Goal: Transaction & Acquisition: Purchase product/service

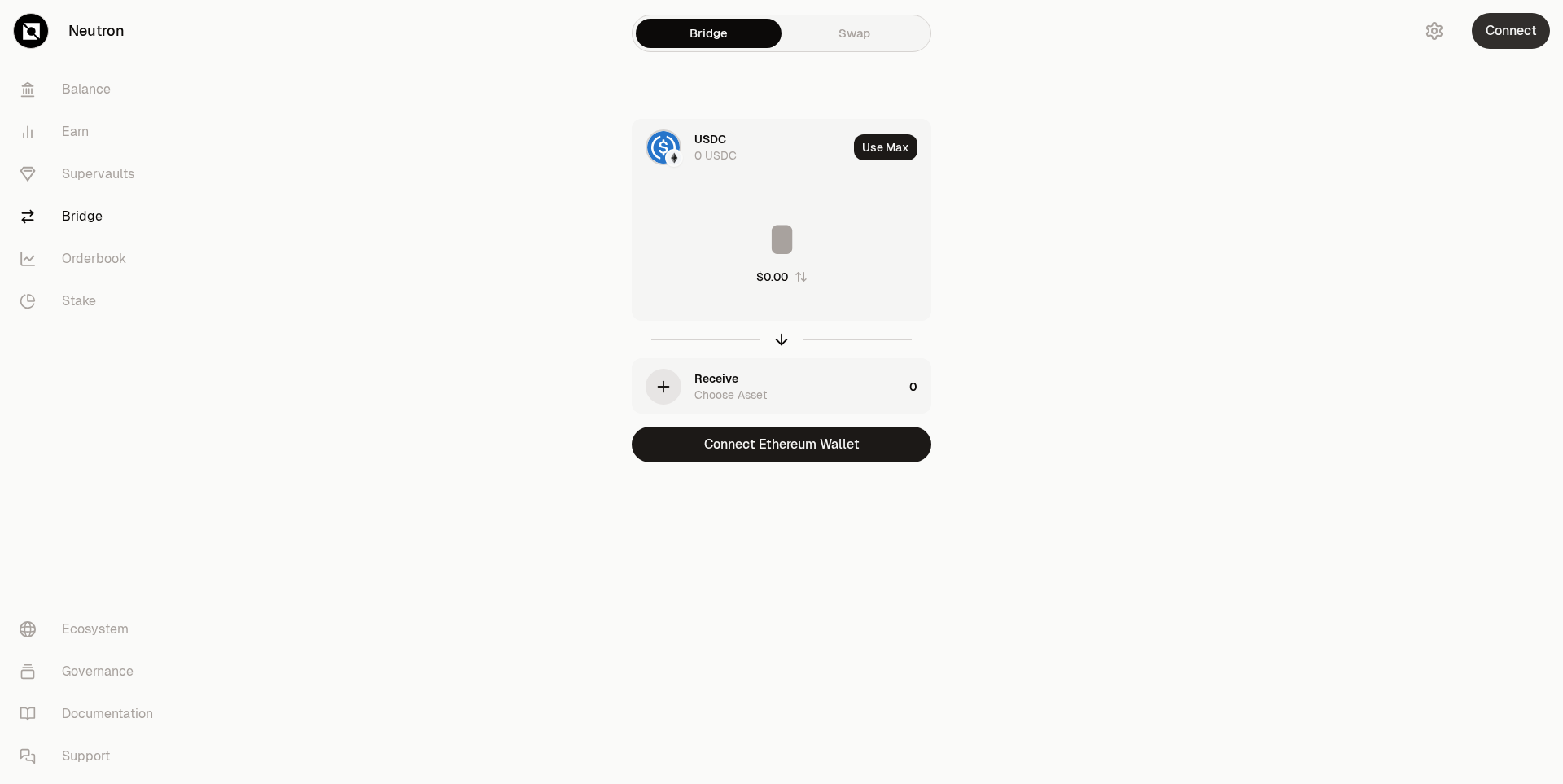
click at [1529, 41] on button "Connect" at bounding box center [1511, 30] width 78 height 36
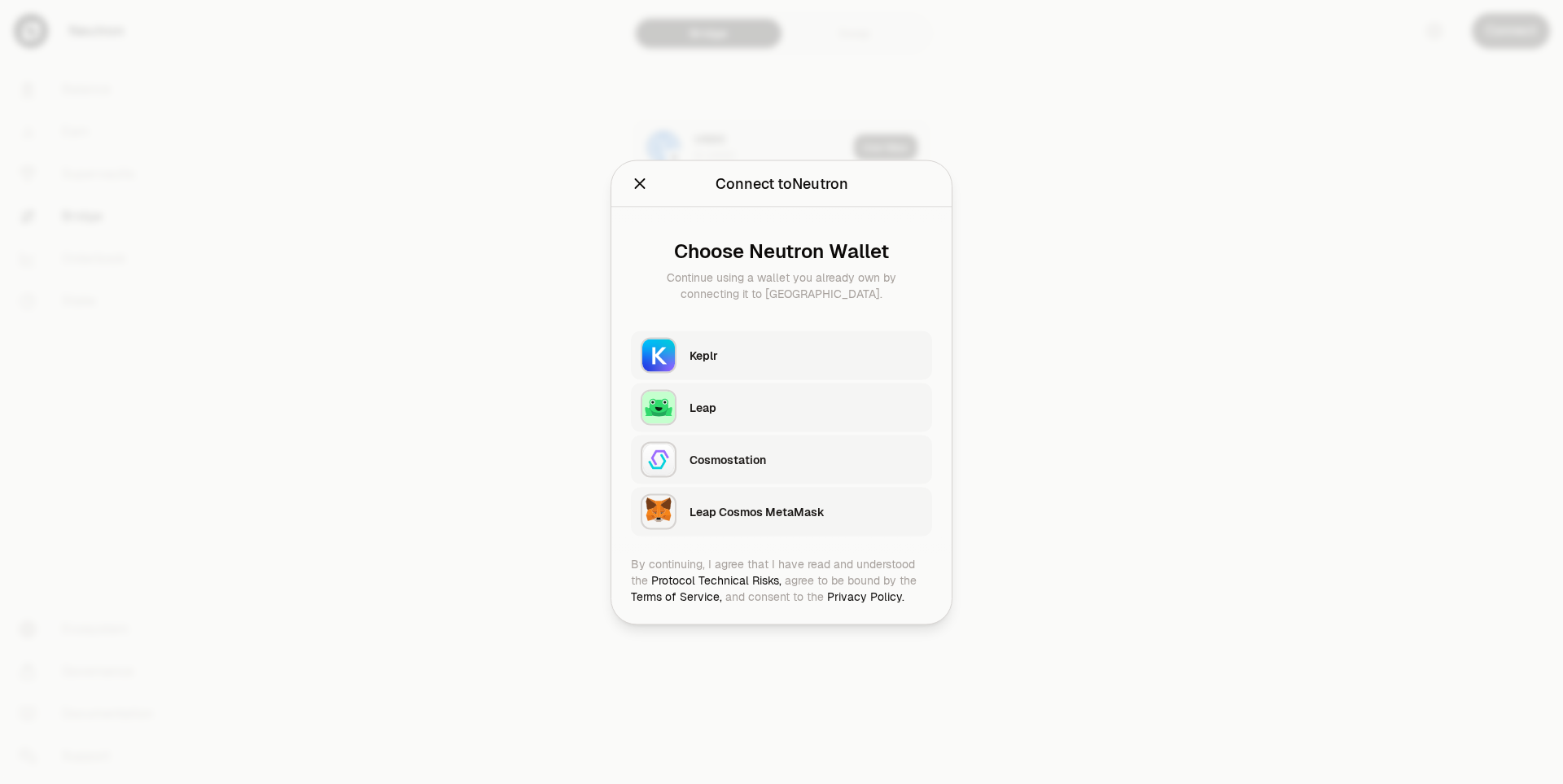
click at [774, 505] on div "Leap Cosmos MetaMask" at bounding box center [805, 511] width 233 height 16
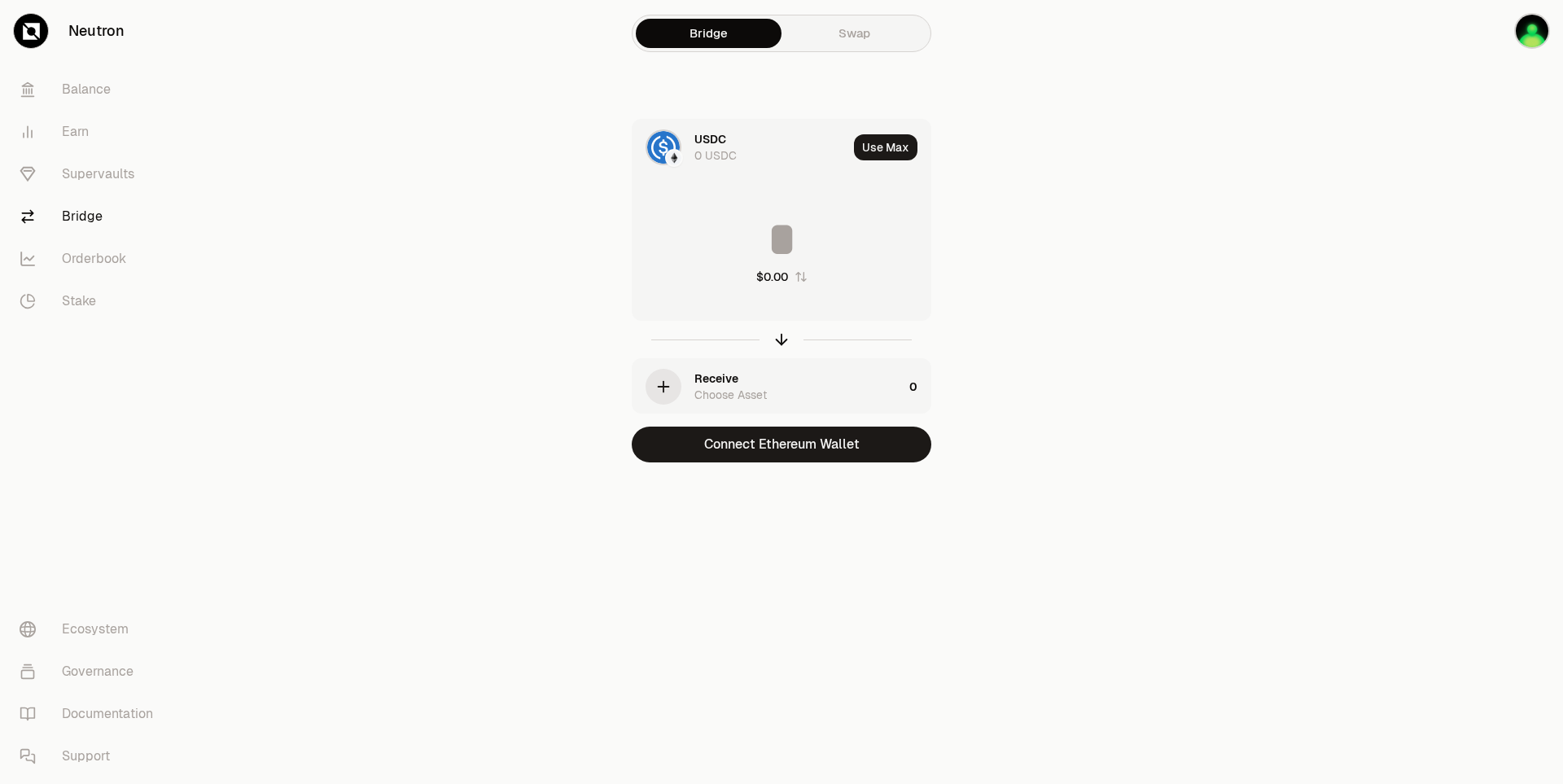
click at [735, 139] on div "USDC 0 USDC" at bounding box center [770, 147] width 153 height 32
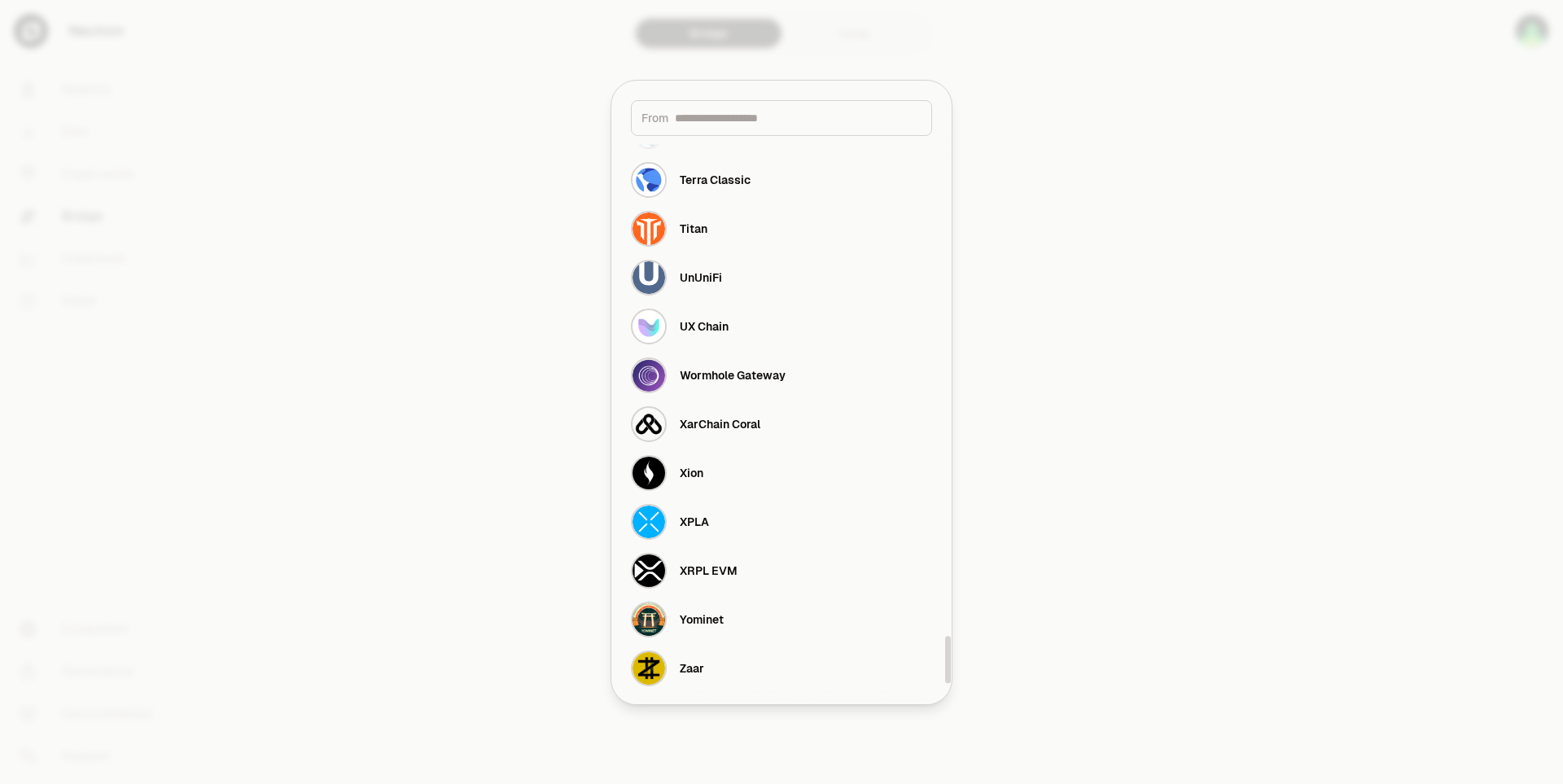
scroll to position [5917, 0]
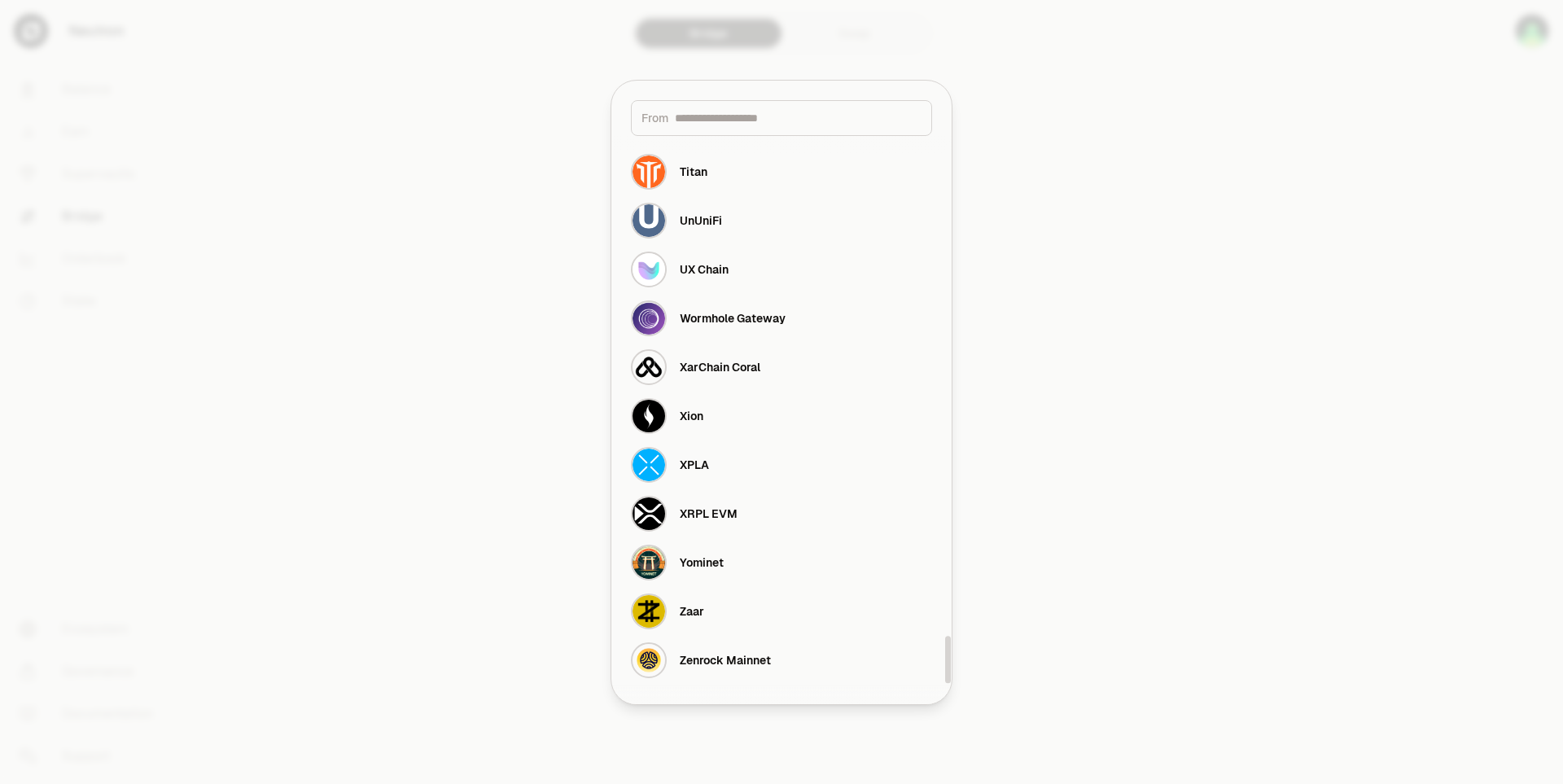
click at [748, 117] on input at bounding box center [798, 118] width 246 height 16
type input "*"
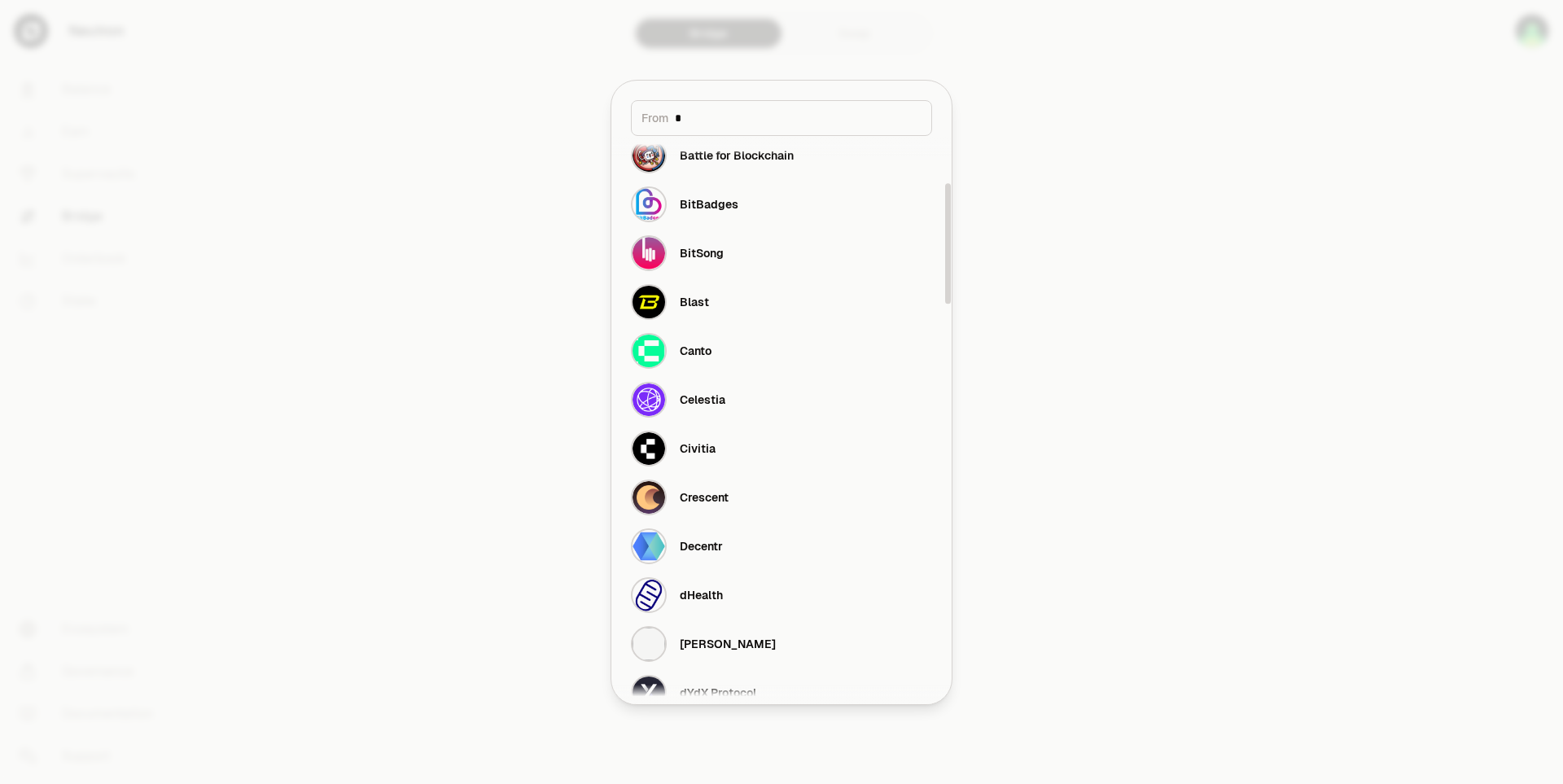
scroll to position [0, 0]
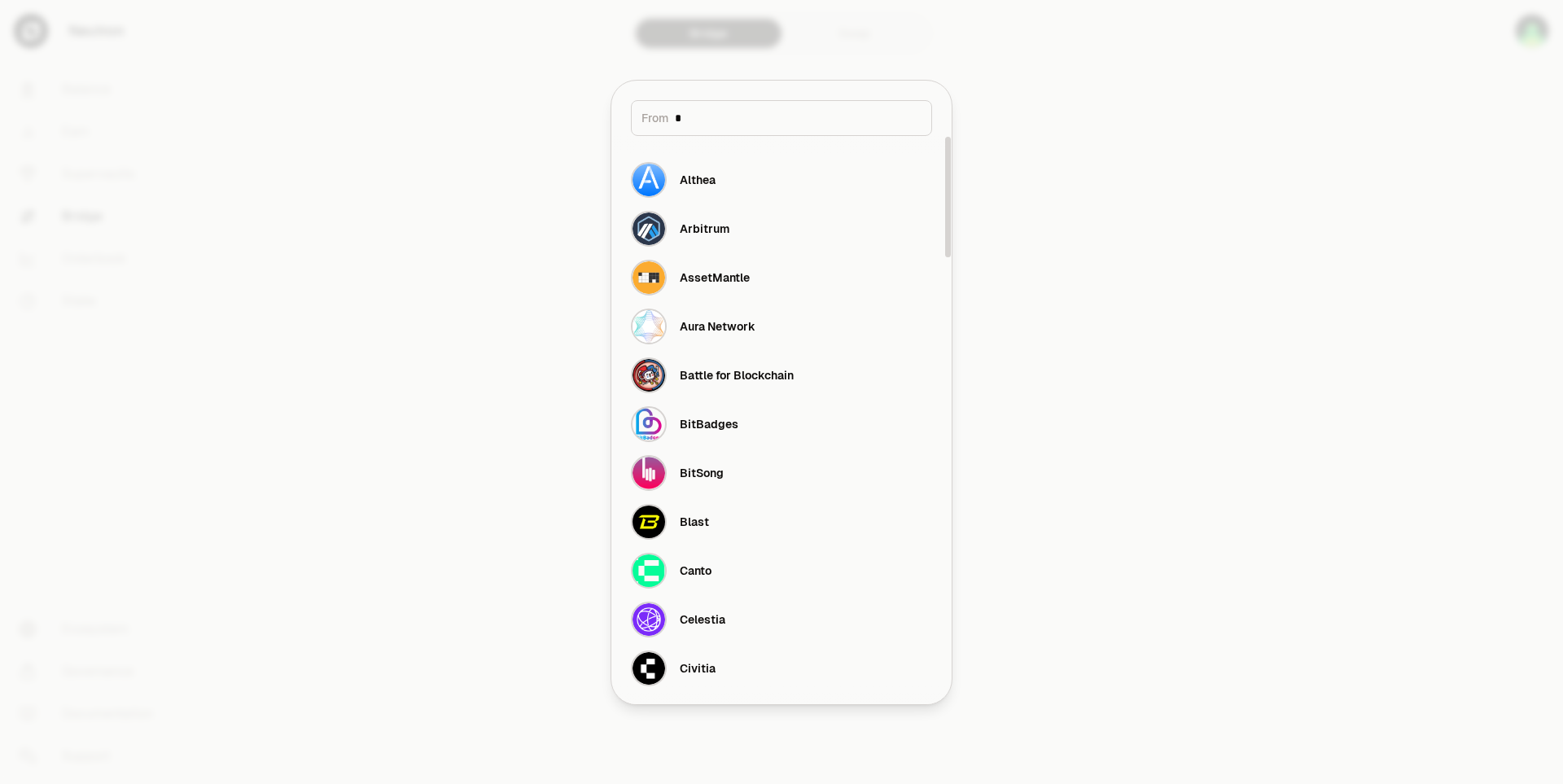
type input "*"
click at [1140, 321] on div at bounding box center [782, 392] width 1563 height 784
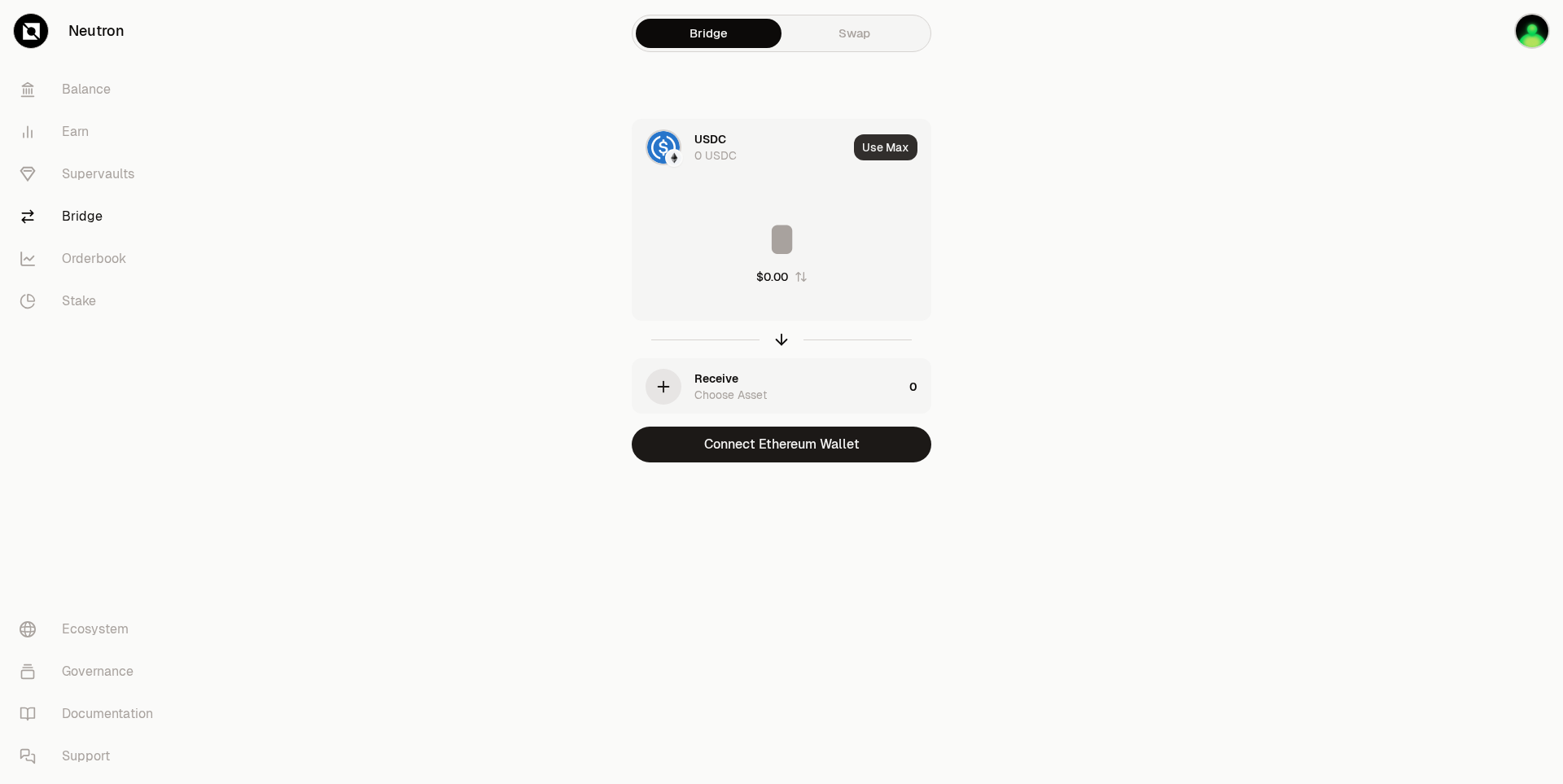
click at [877, 152] on button "Use Max" at bounding box center [885, 147] width 64 height 26
type input "*"
click at [1095, 229] on main "Bridge Swap USDC 0 USDC Using Max * $0.00 Receive Choose Asset 0 Connect Ethere…" at bounding box center [872, 263] width 1381 height 527
click at [667, 394] on icon "button" at bounding box center [663, 386] width 18 height 18
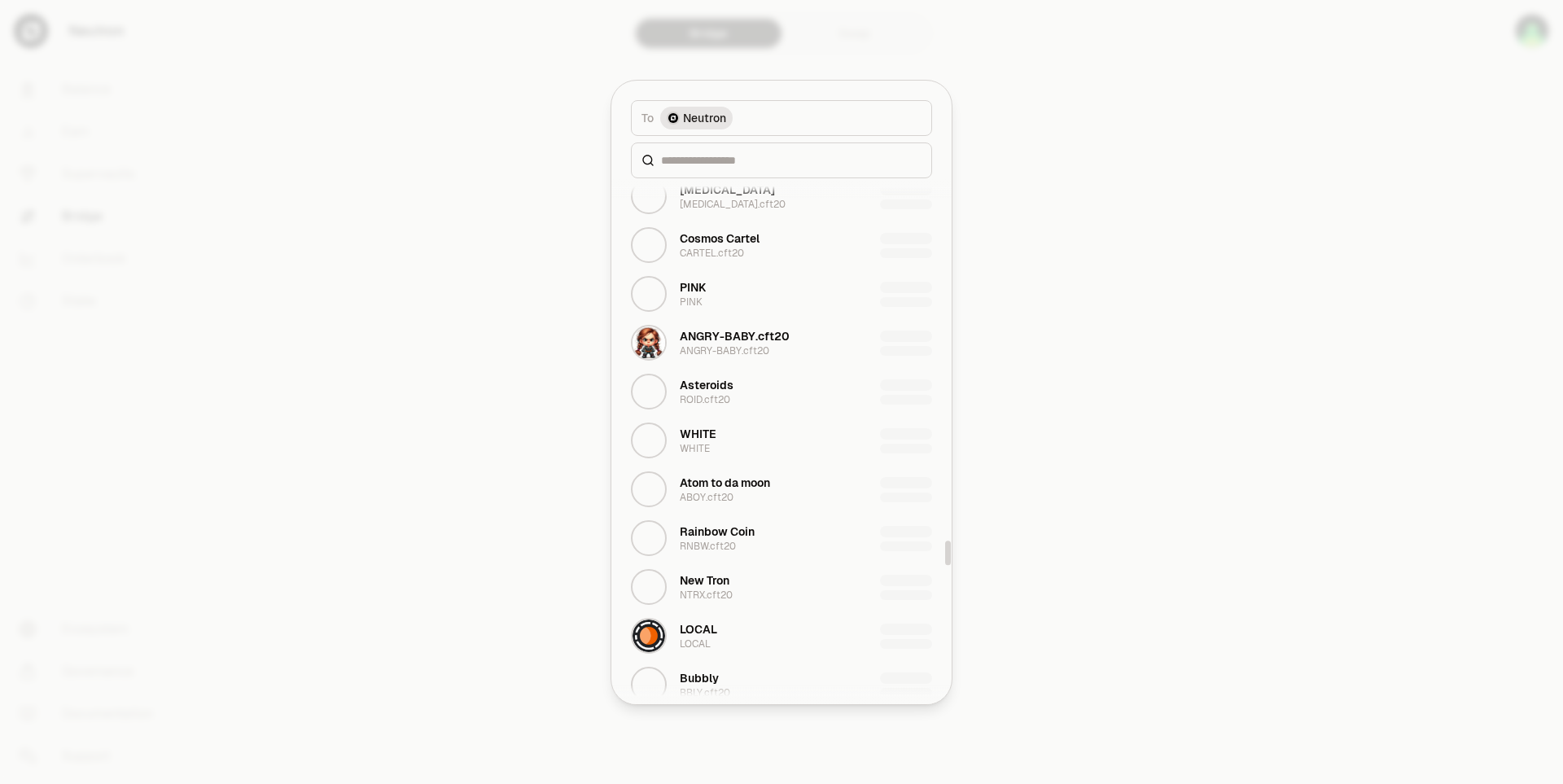
scroll to position [7407, 0]
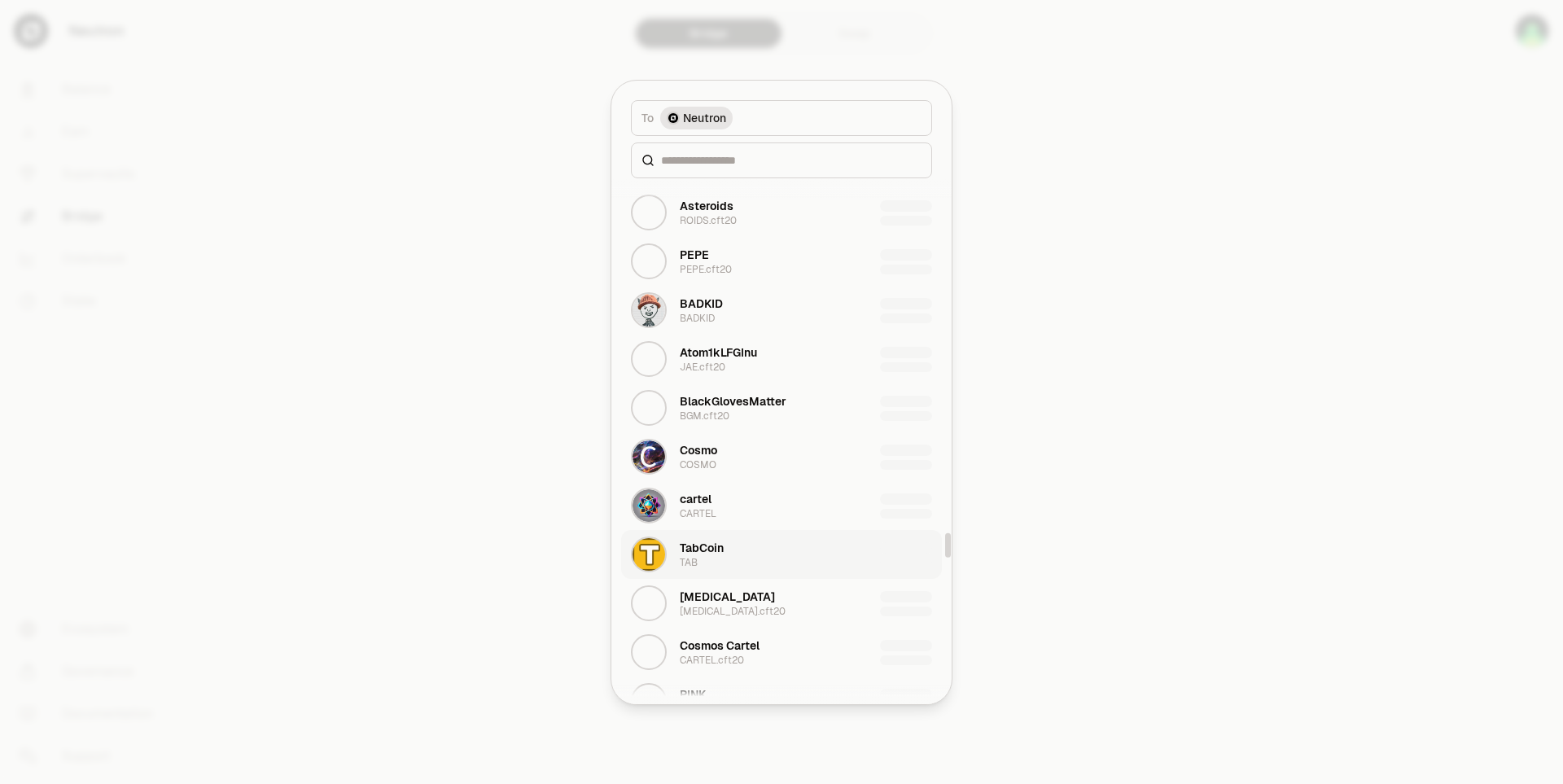
click at [689, 556] on div "TAB" at bounding box center [688, 562] width 18 height 13
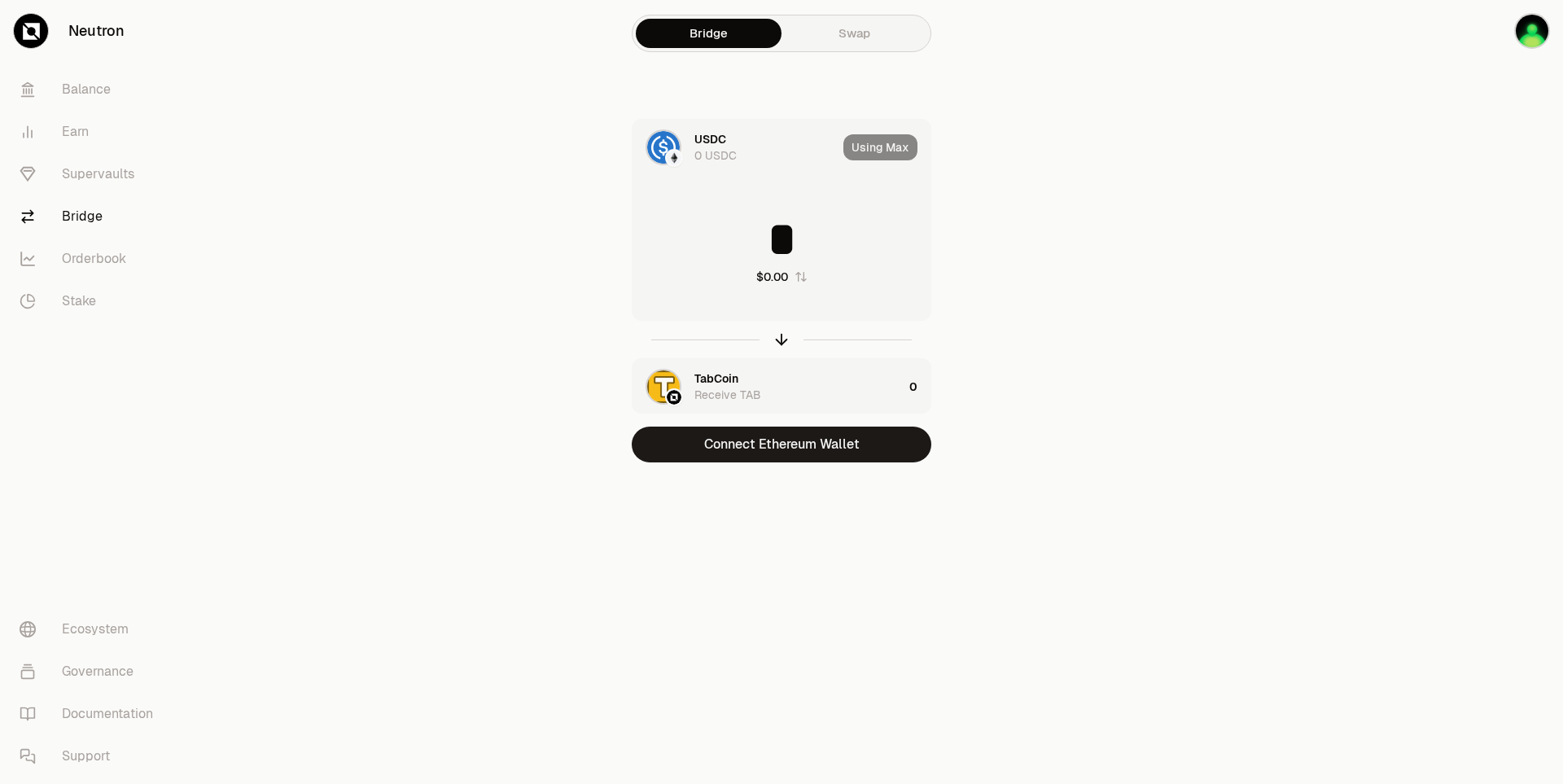
click at [689, 555] on div "Neutron Balance Earn Supervaults Bridge Orderbook Stake Ecosystem Governance Do…" at bounding box center [872, 392] width 1381 height 784
click at [755, 394] on div "Receive TAB" at bounding box center [727, 395] width 67 height 16
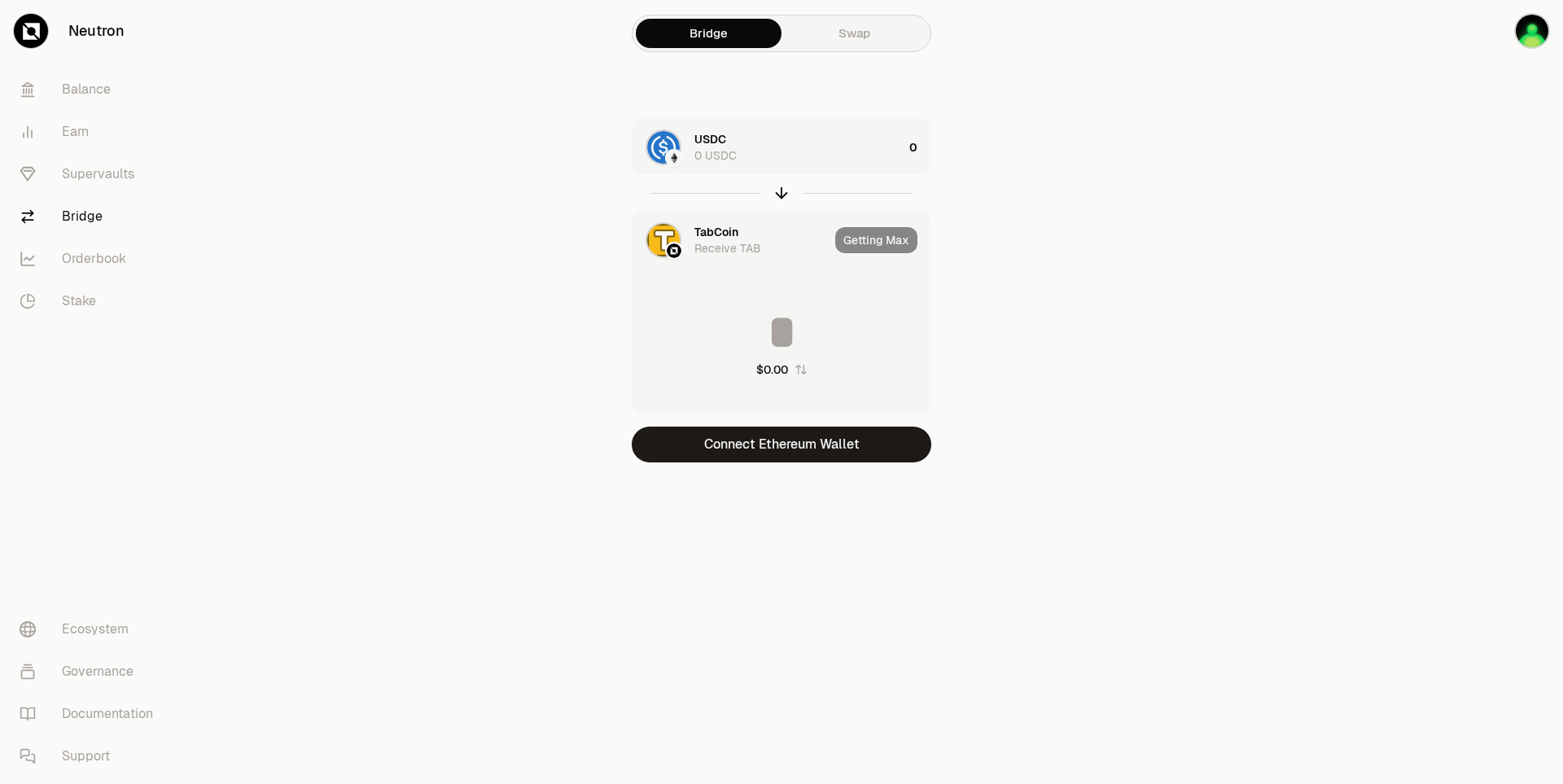
click at [1073, 337] on div "Bridge Swap USDC 0 USDC 0 TabCoin Receive TAB Getting Max $0.00 Connect Ethereu…" at bounding box center [782, 263] width 586 height 527
click at [789, 196] on icon "button" at bounding box center [781, 192] width 18 height 18
click at [1132, 276] on main "Bridge Swap TabCoin 0 USDC Receive USDC Getting Max $0.00 Set destination addre…" at bounding box center [872, 263] width 1381 height 527
click at [820, 146] on div "TabCoin 0 TAB" at bounding box center [798, 147] width 208 height 32
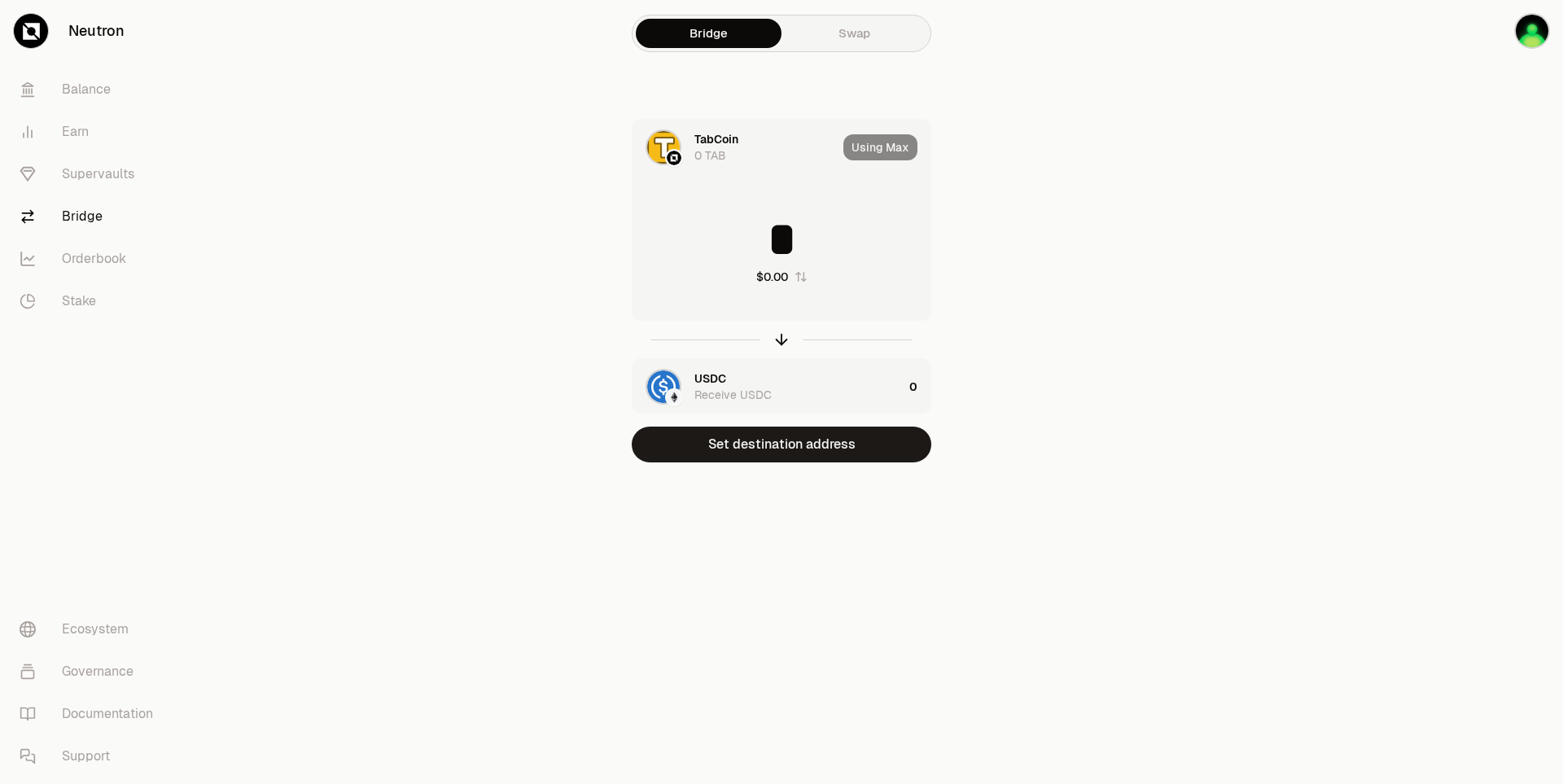
click at [1112, 260] on main "Bridge Swap TabCoin 0 TAB Using Max * $0.00 USDC Receive USDC 0 Set destination…" at bounding box center [872, 263] width 1381 height 527
click at [786, 337] on icon "button" at bounding box center [781, 339] width 18 height 18
click at [1109, 297] on main "Bridge Swap USDC 0 USDC Using Max * $0.00 TabCoin Receive TAB 0 Connect Ethereu…" at bounding box center [872, 263] width 1381 height 527
click at [669, 157] on img at bounding box center [673, 157] width 14 height 14
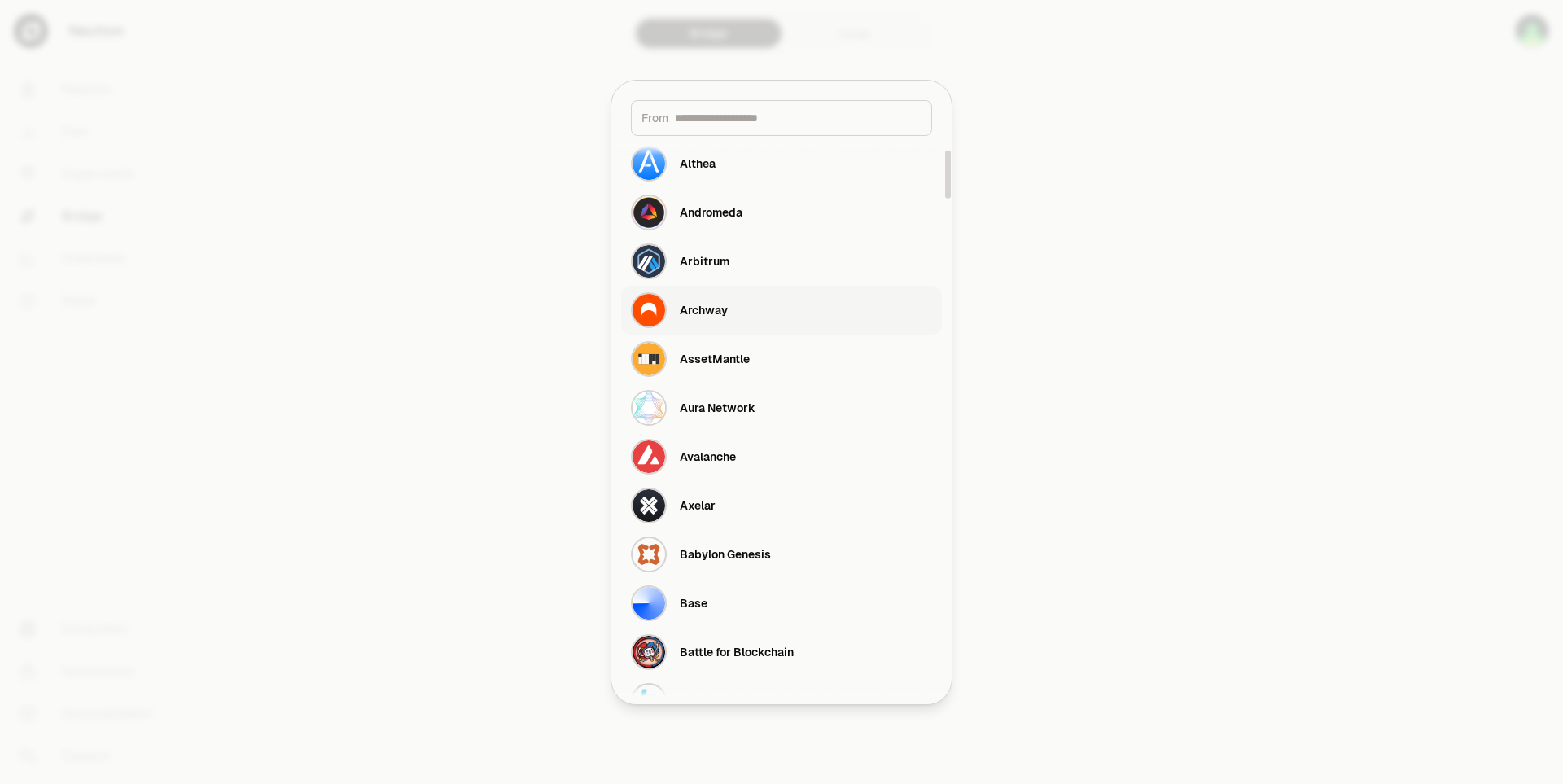
scroll to position [326, 0]
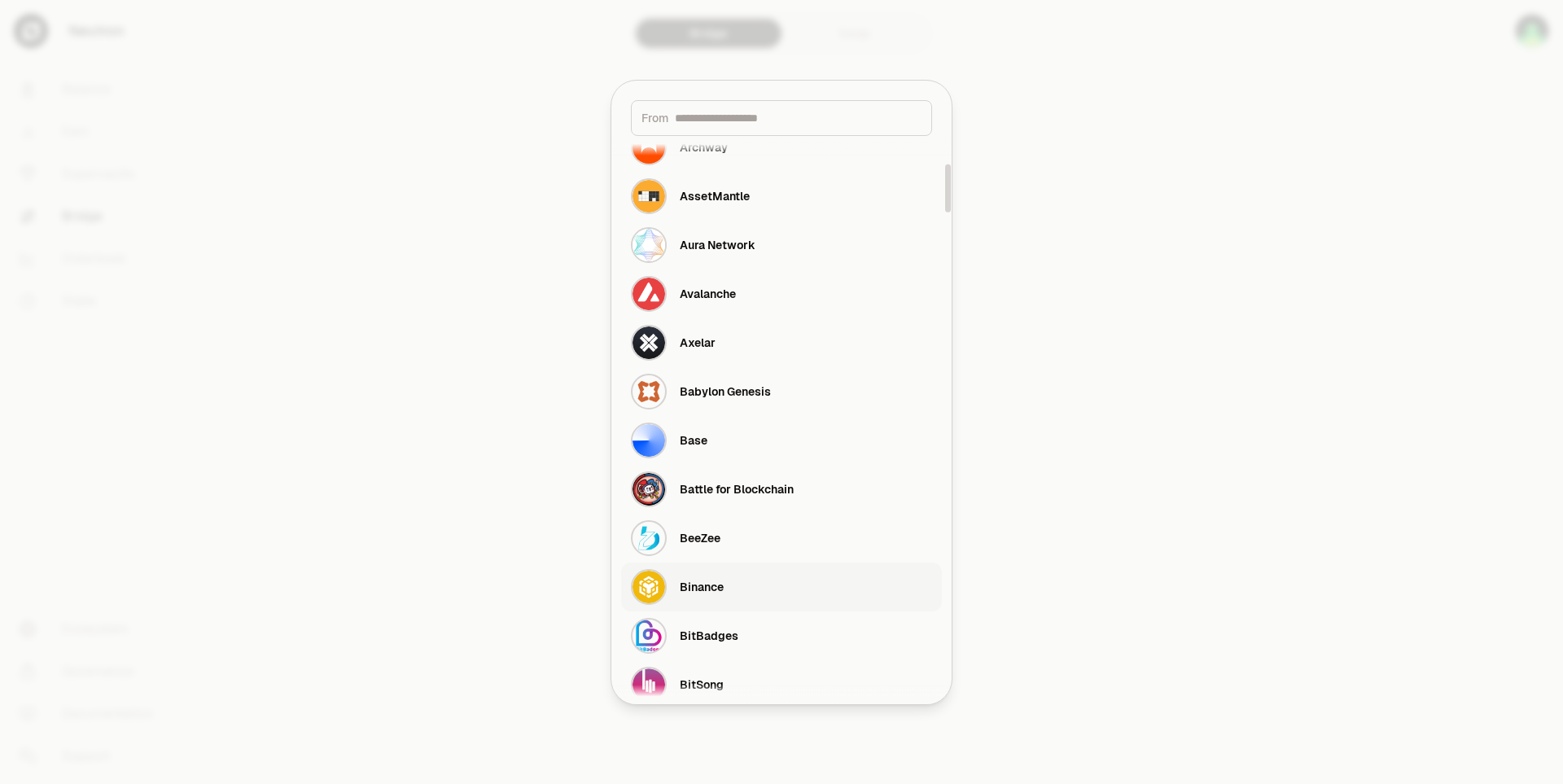
click at [696, 575] on div "Binance" at bounding box center [677, 587] width 93 height 36
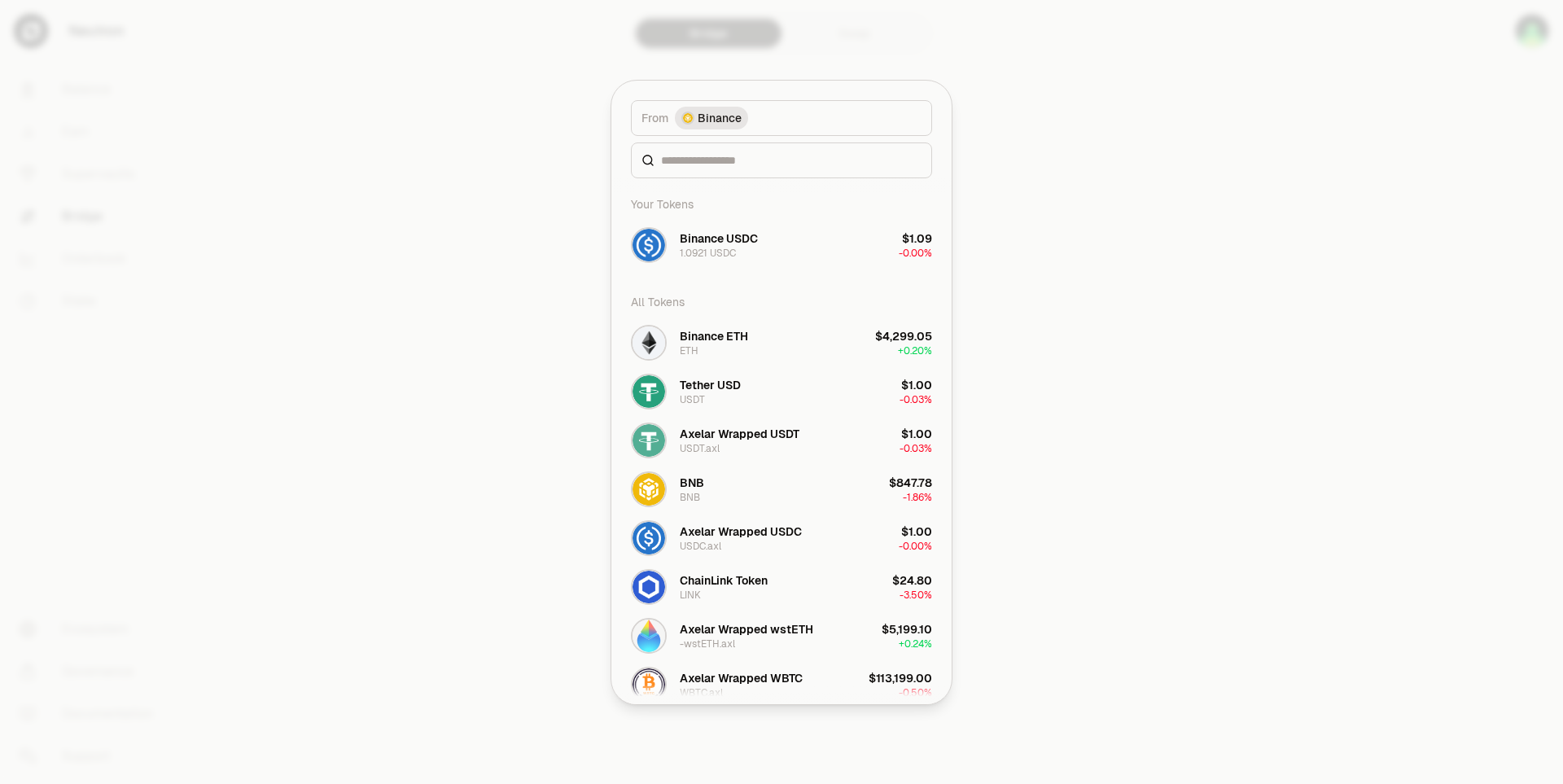
click at [1127, 279] on div at bounding box center [782, 392] width 1563 height 784
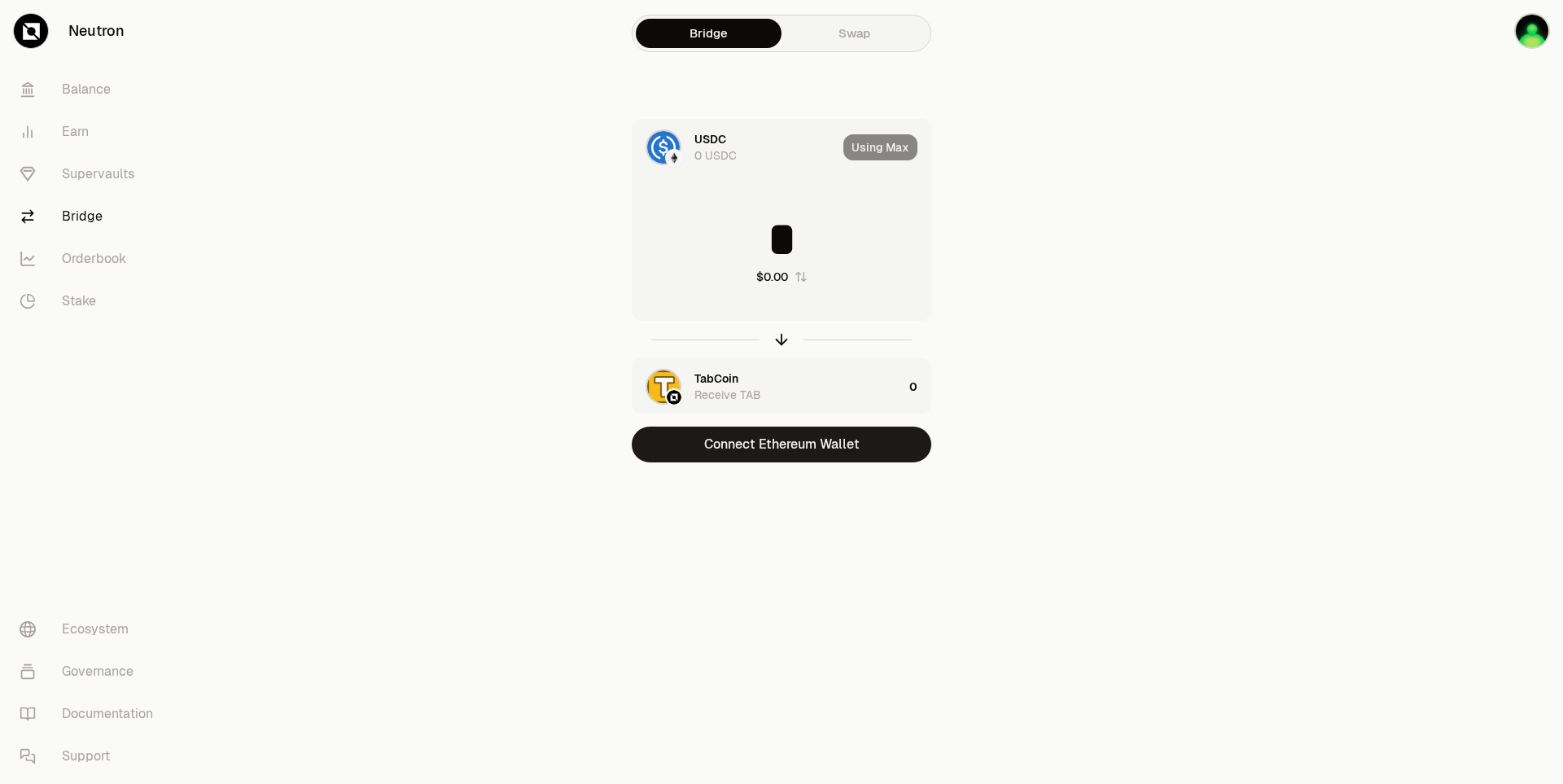
click at [676, 163] on img at bounding box center [673, 157] width 14 height 14
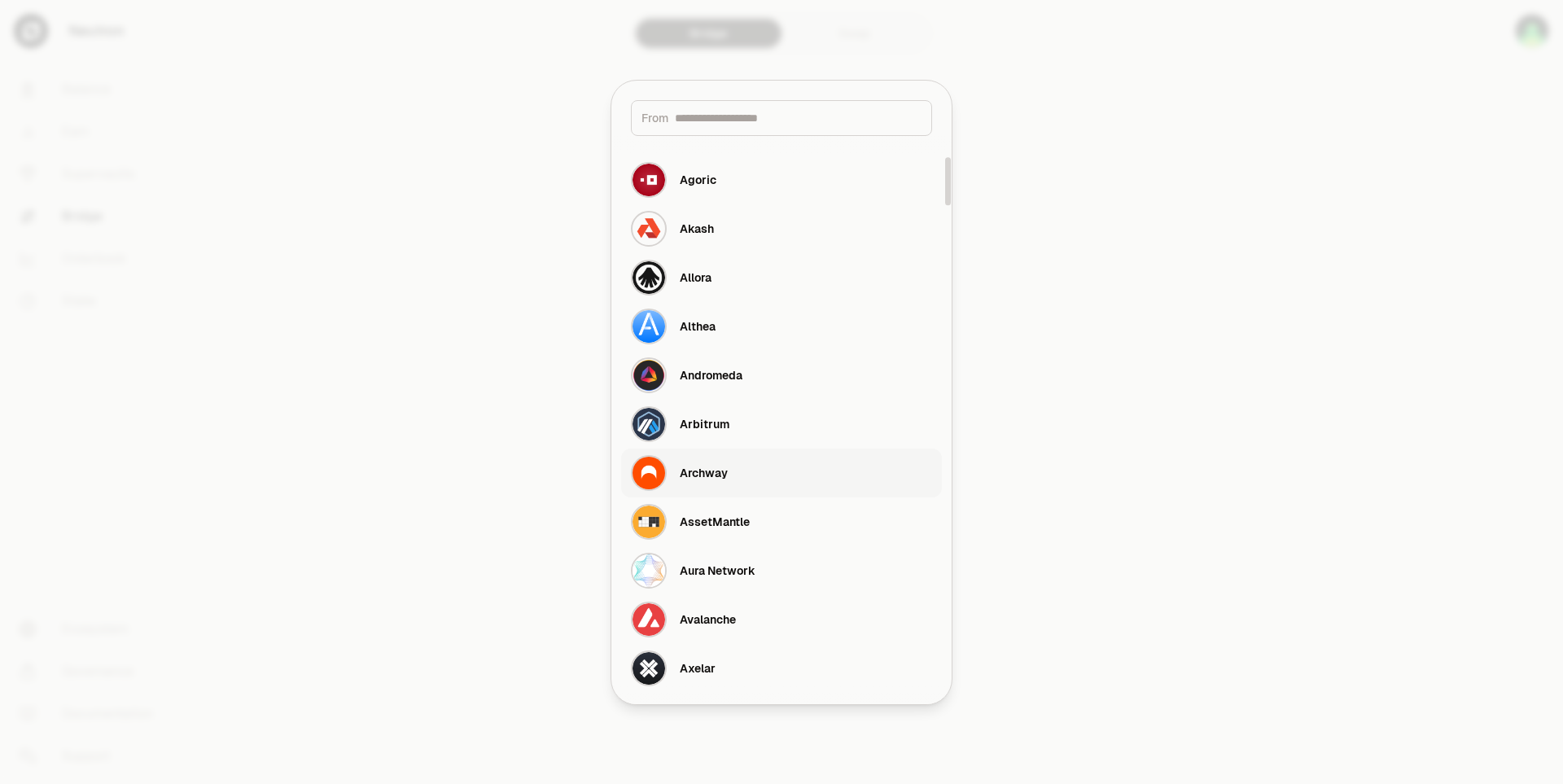
scroll to position [244, 0]
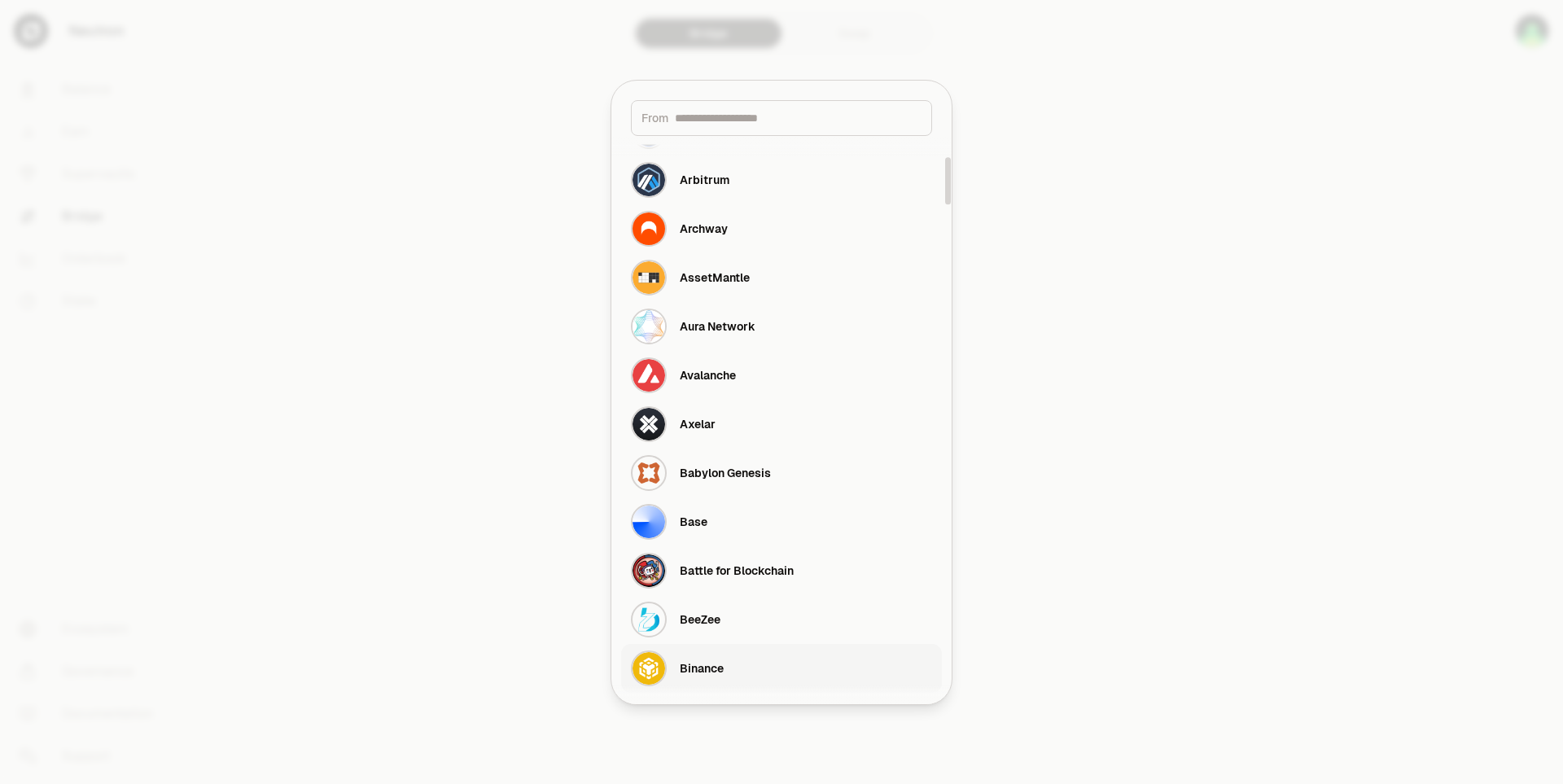
click at [703, 673] on div "Binance" at bounding box center [702, 668] width 44 height 16
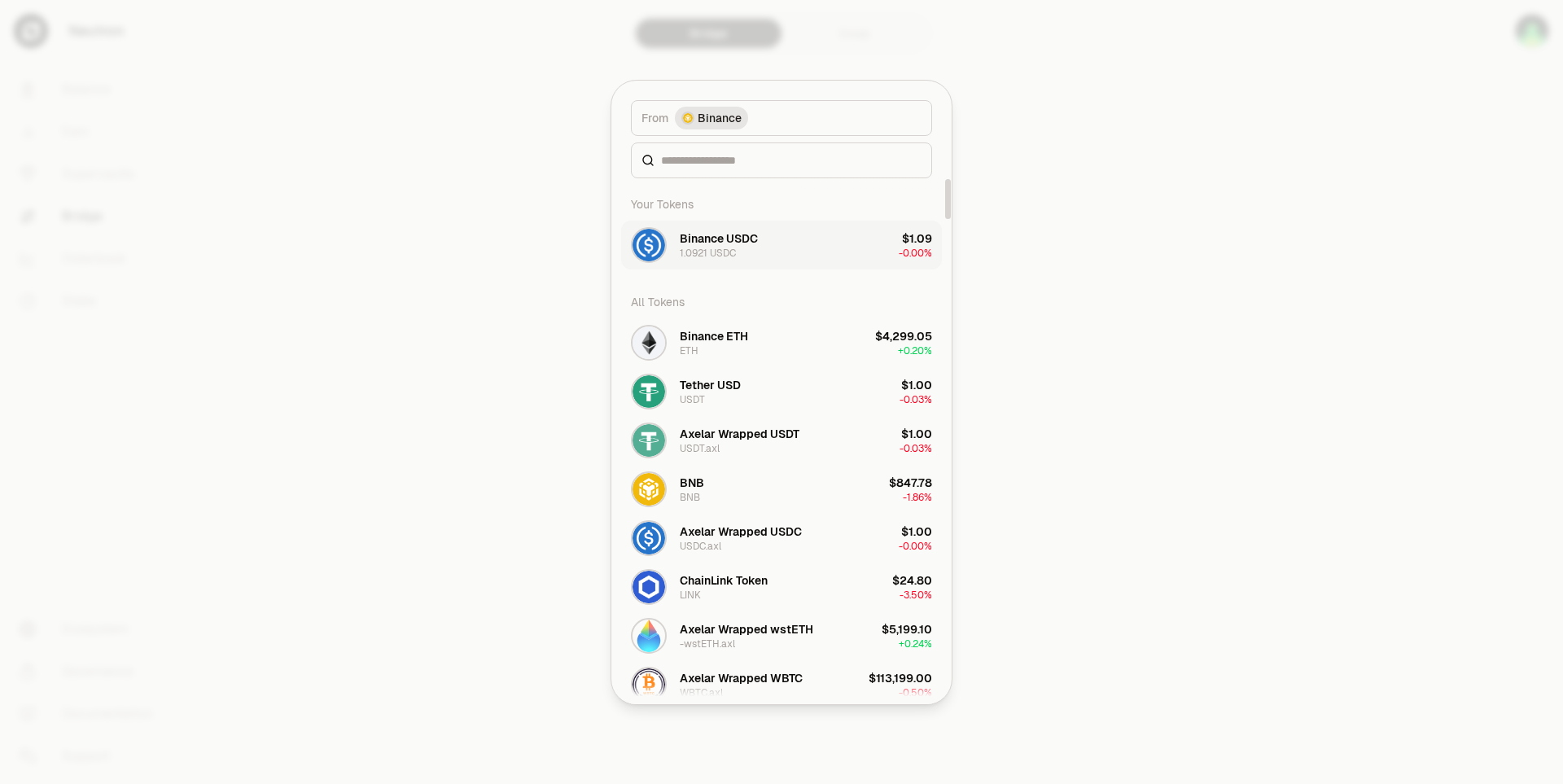
click at [763, 251] on button "Binance USDC 1.0921 USDC $1.09 -0.00%" at bounding box center [782, 246] width 321 height 49
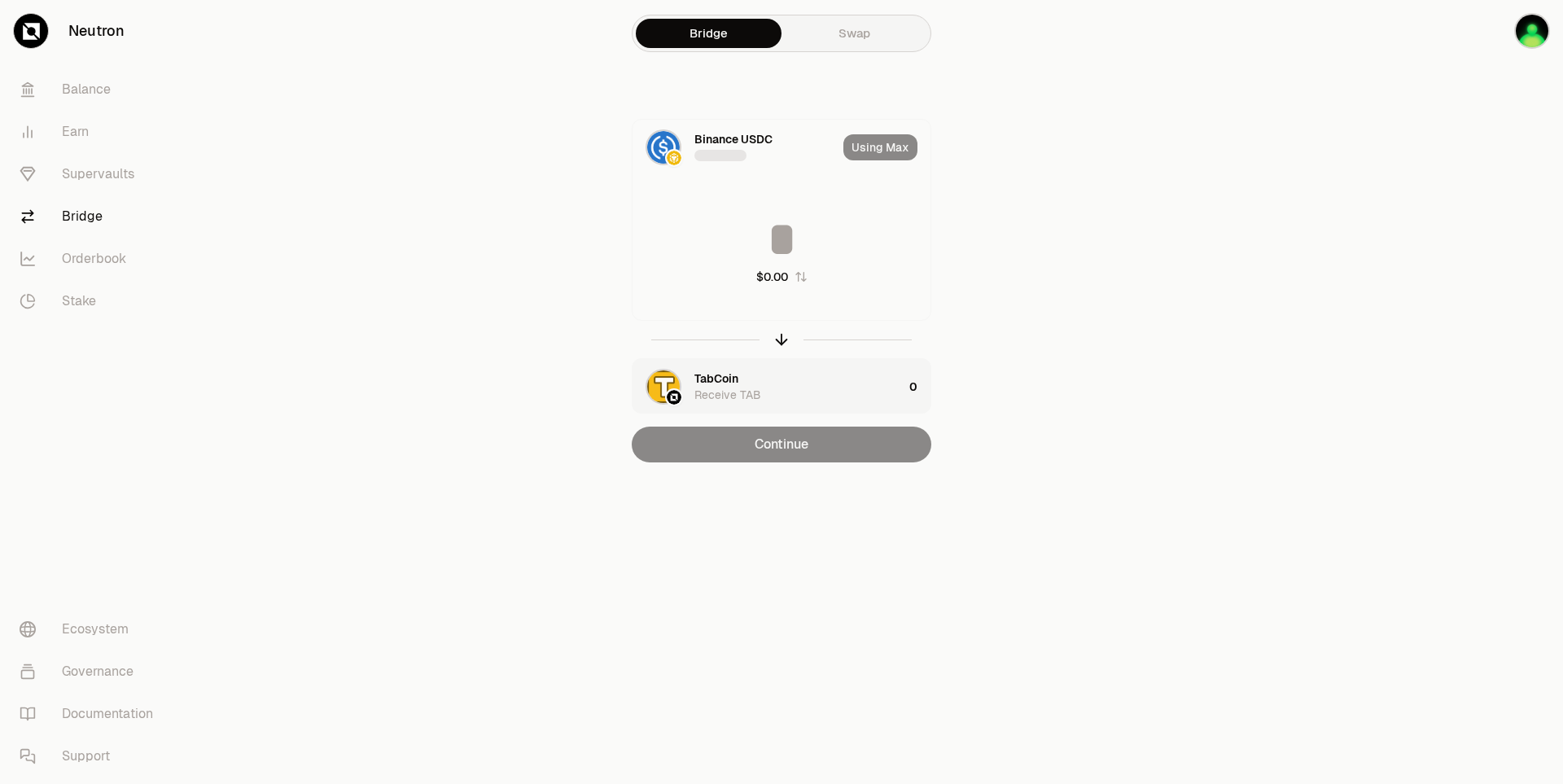
type input "**********"
click at [647, 389] on img "button" at bounding box center [663, 386] width 32 height 32
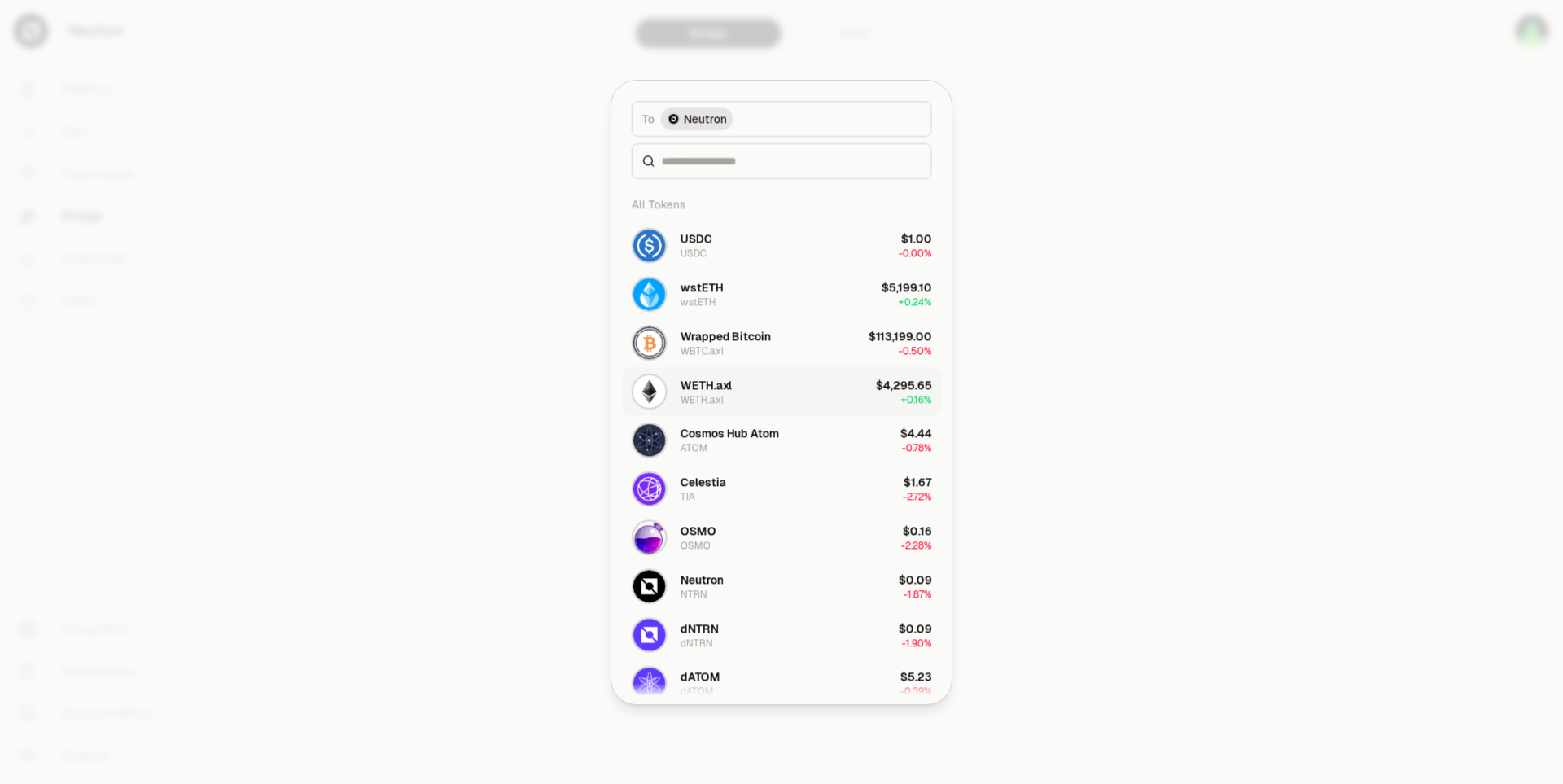
click at [677, 389] on div "WETH.[PERSON_NAME].axl" at bounding box center [682, 391] width 101 height 36
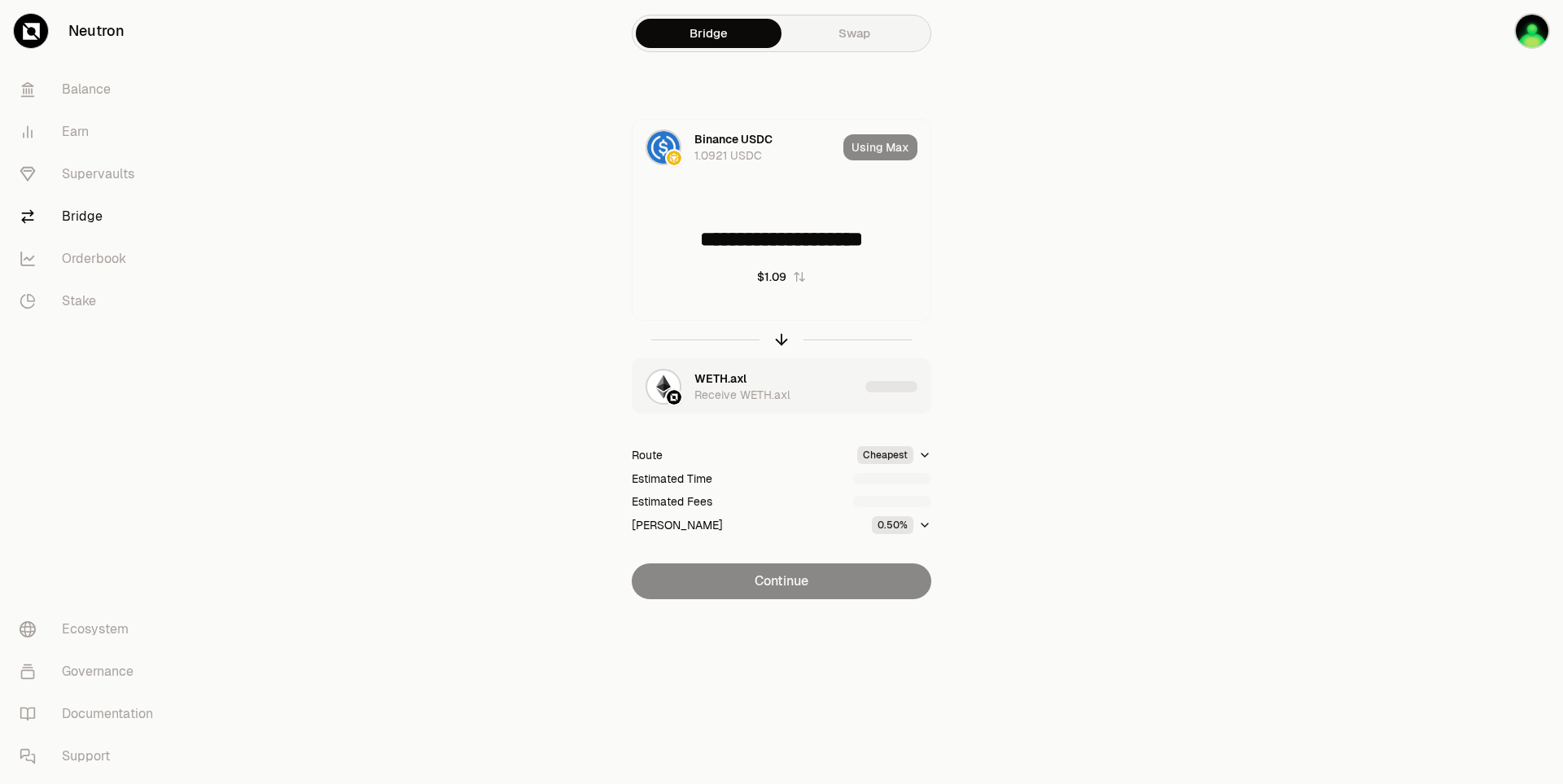
click at [669, 395] on img "button" at bounding box center [673, 397] width 14 height 14
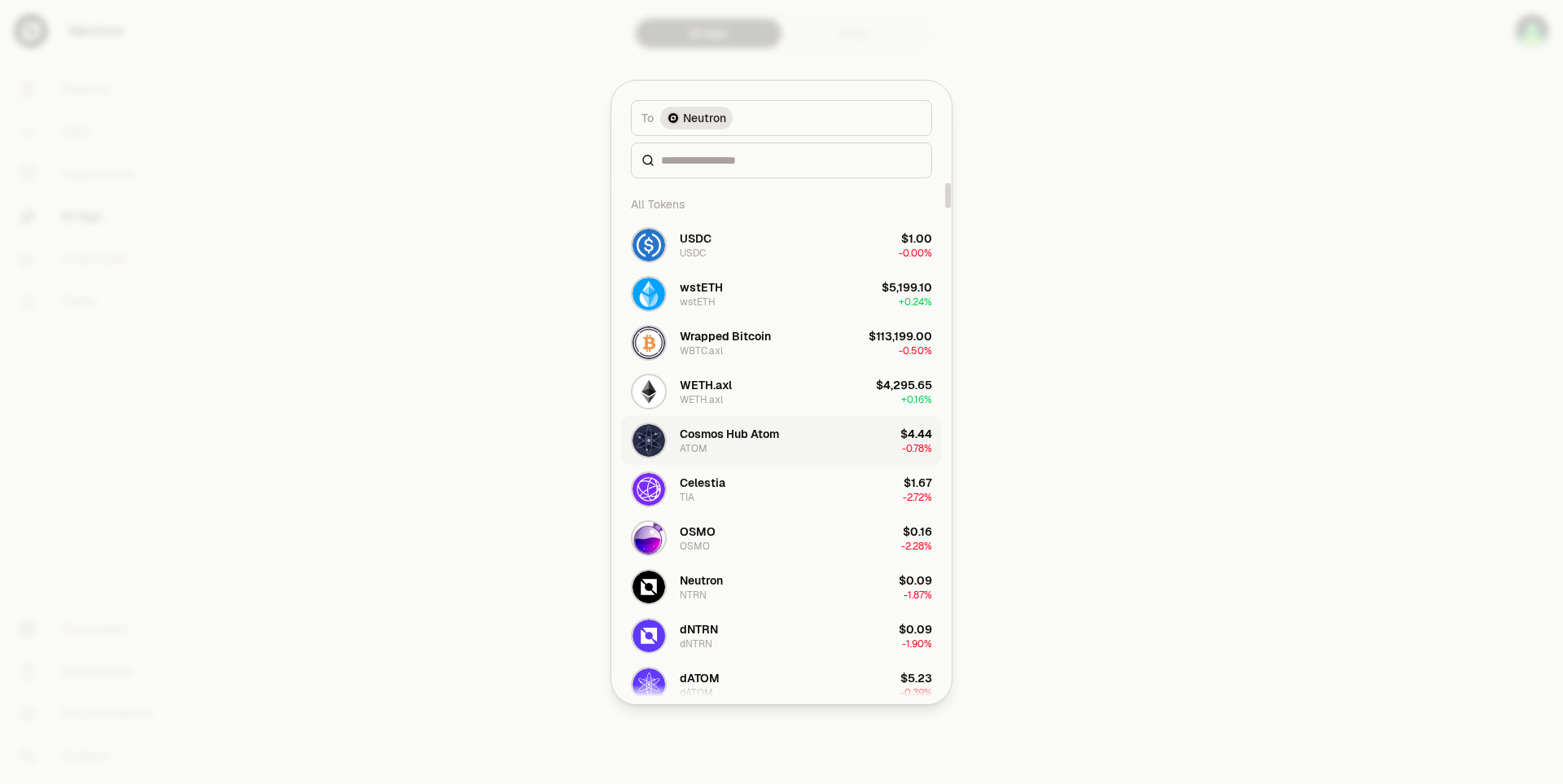
scroll to position [163, 0]
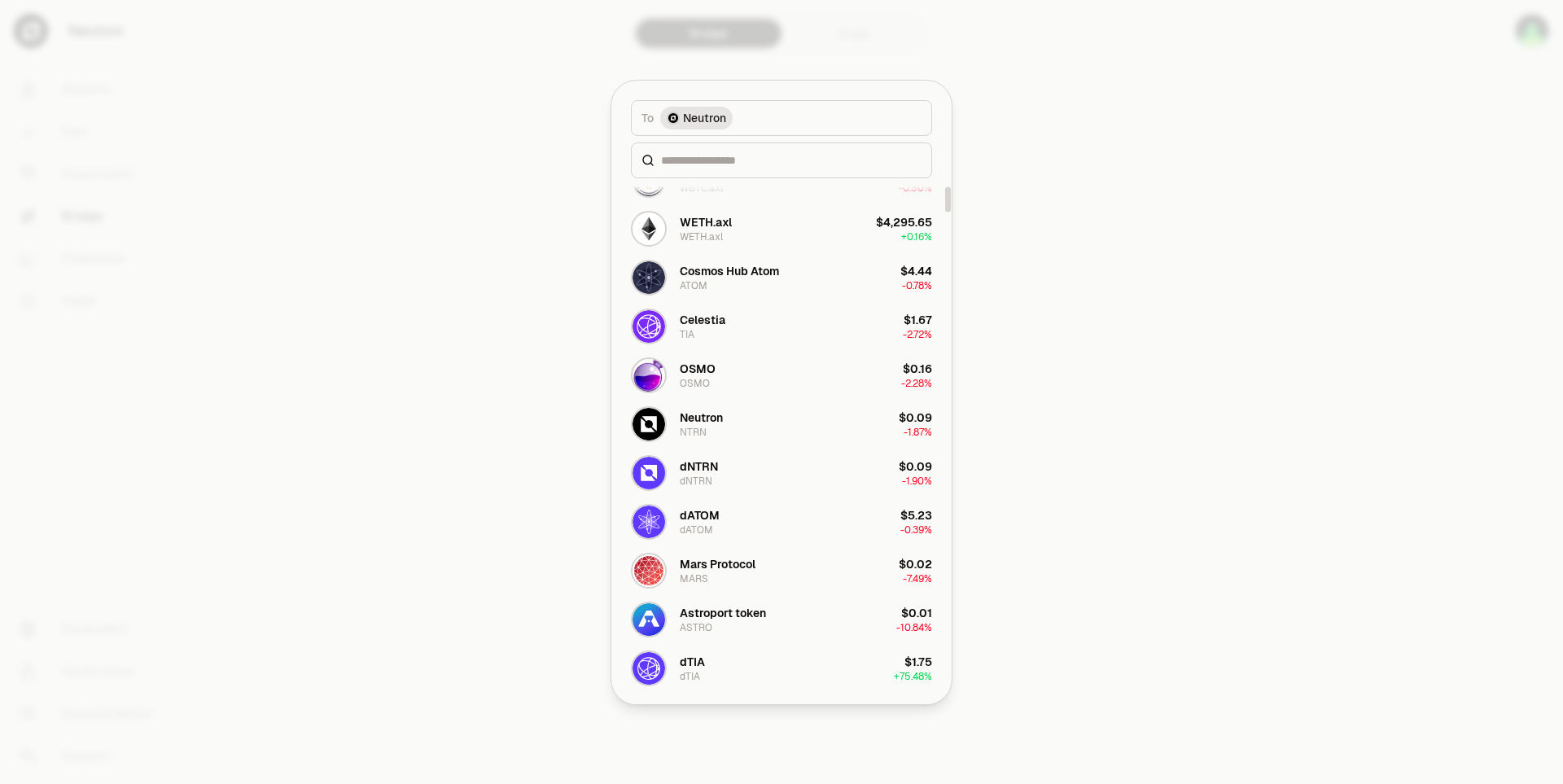
click at [1191, 429] on div at bounding box center [782, 392] width 1563 height 784
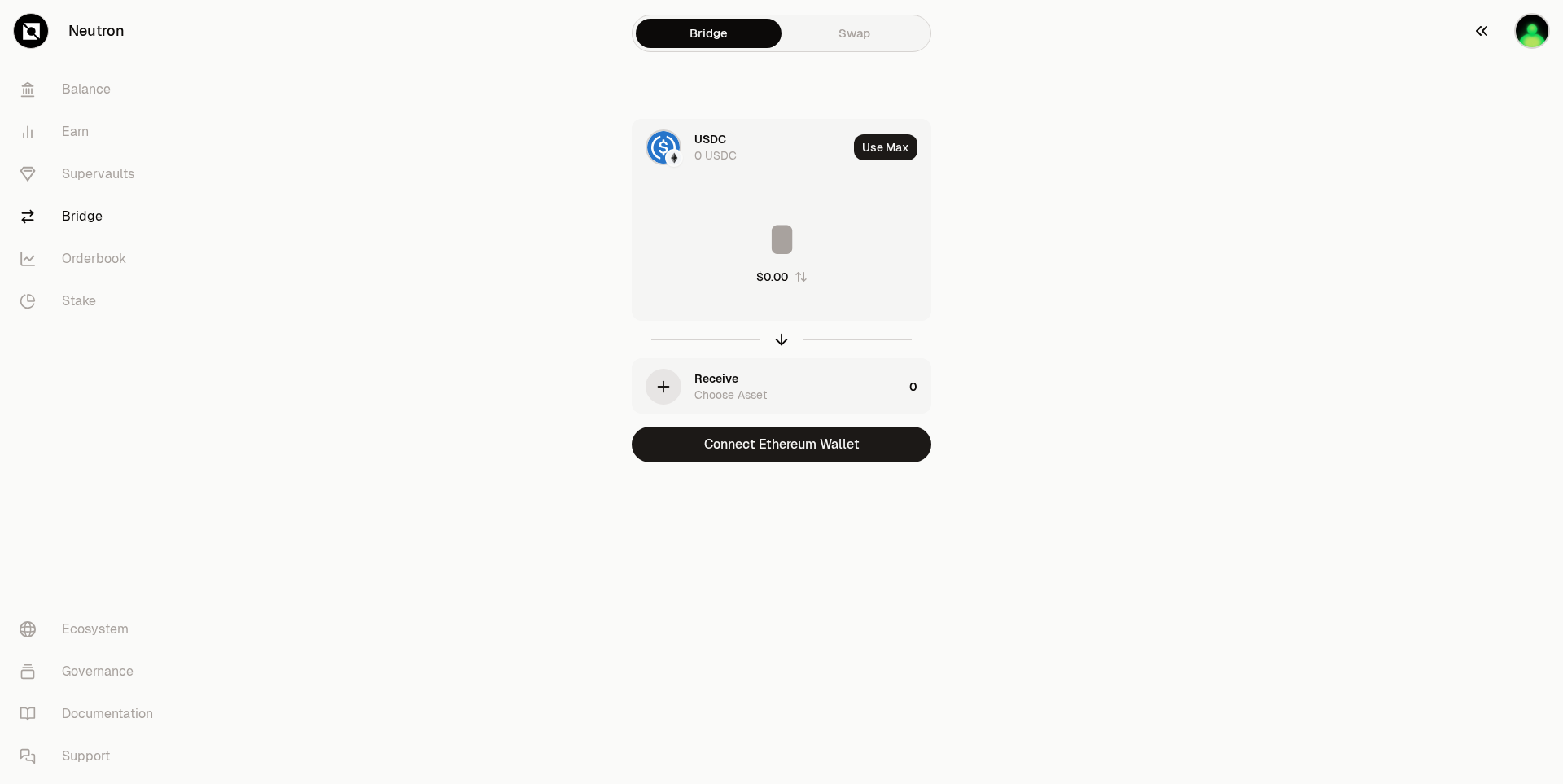
click at [1531, 35] on img "button" at bounding box center [1532, 30] width 36 height 36
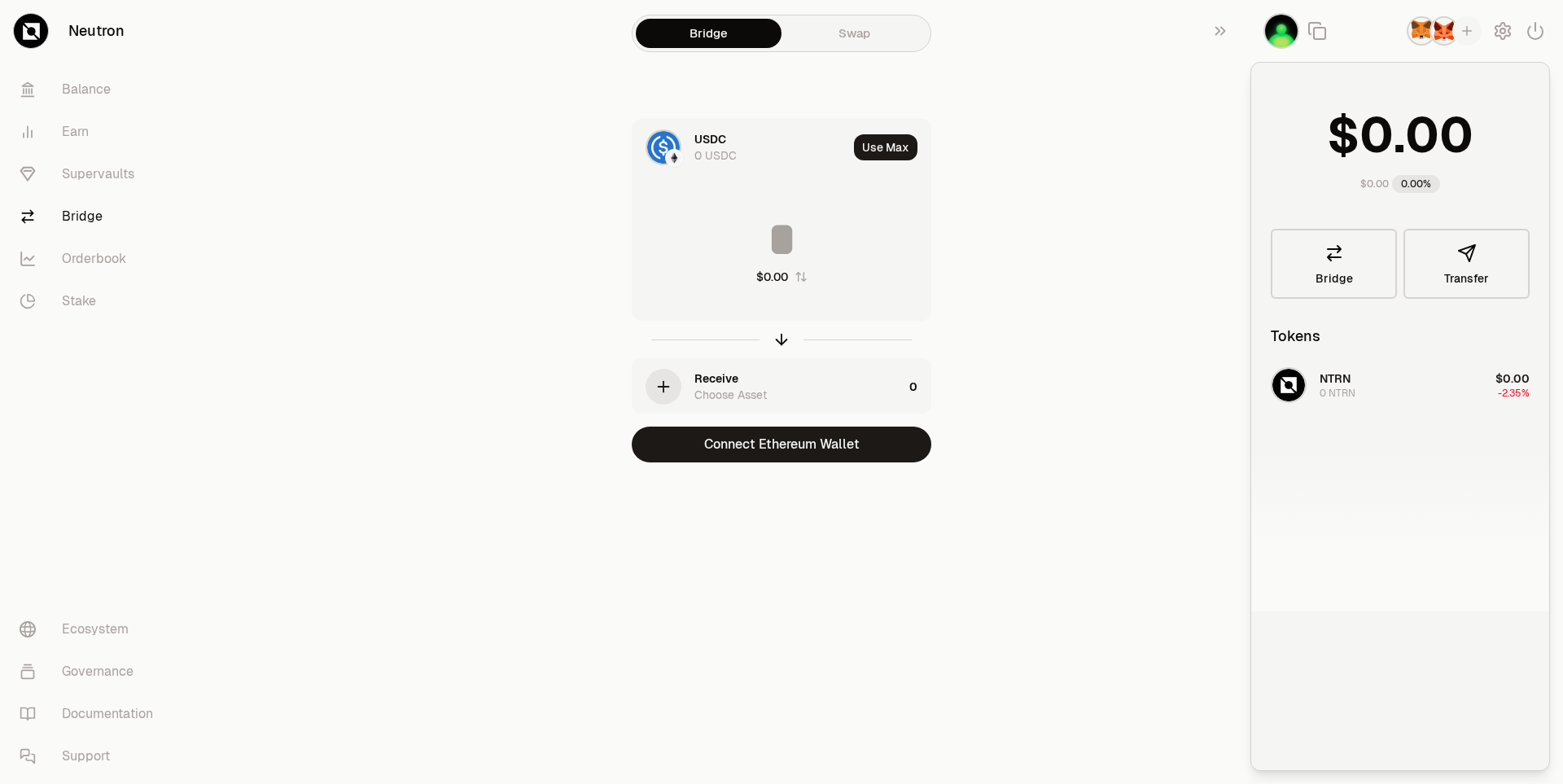
click at [1284, 36] on img "button" at bounding box center [1281, 30] width 36 height 36
click at [1284, 32] on img "button" at bounding box center [1281, 30] width 36 height 36
click at [1225, 35] on icon "button" at bounding box center [1220, 30] width 18 height 19
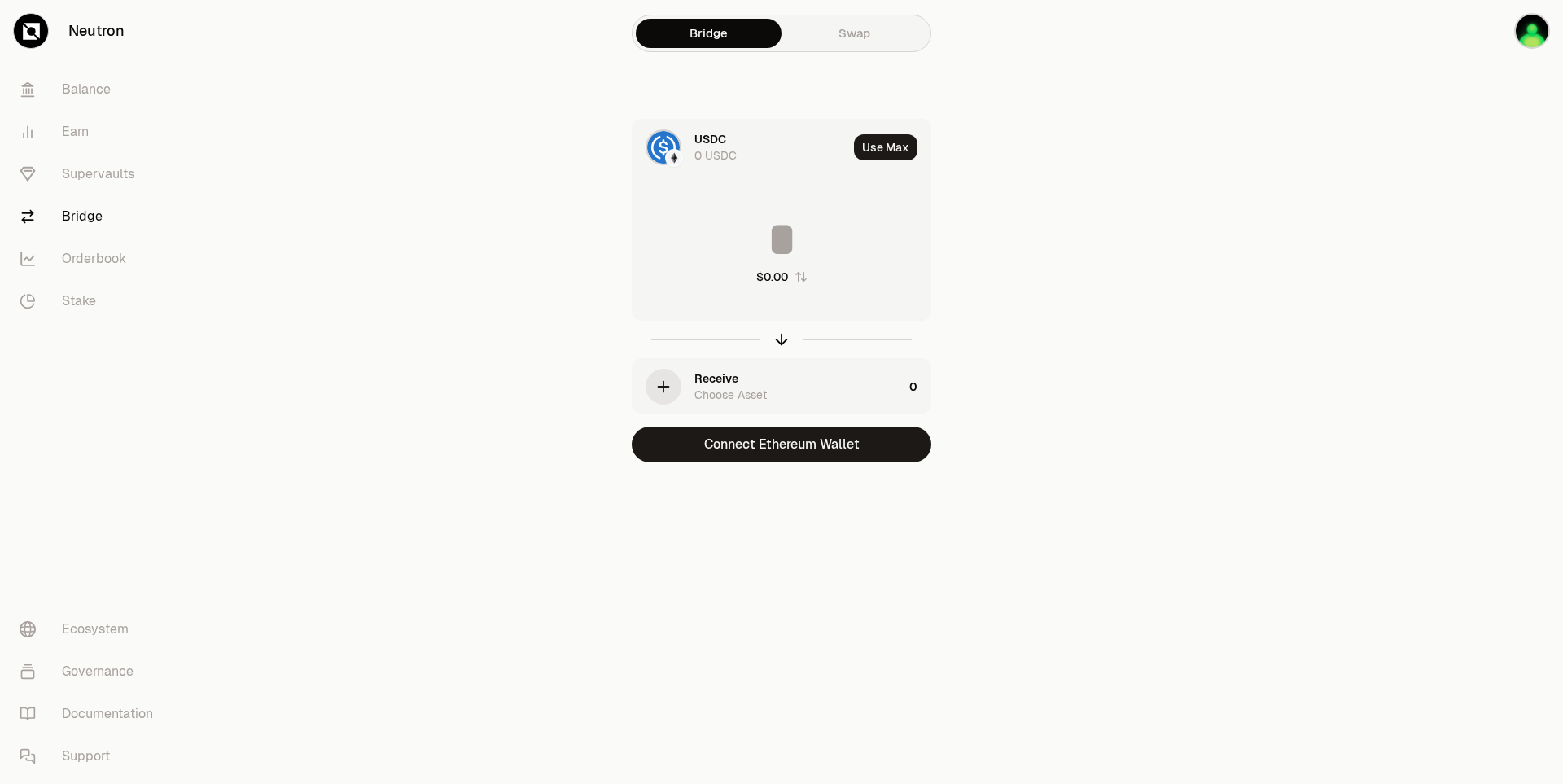
click at [675, 146] on img at bounding box center [663, 147] width 32 height 32
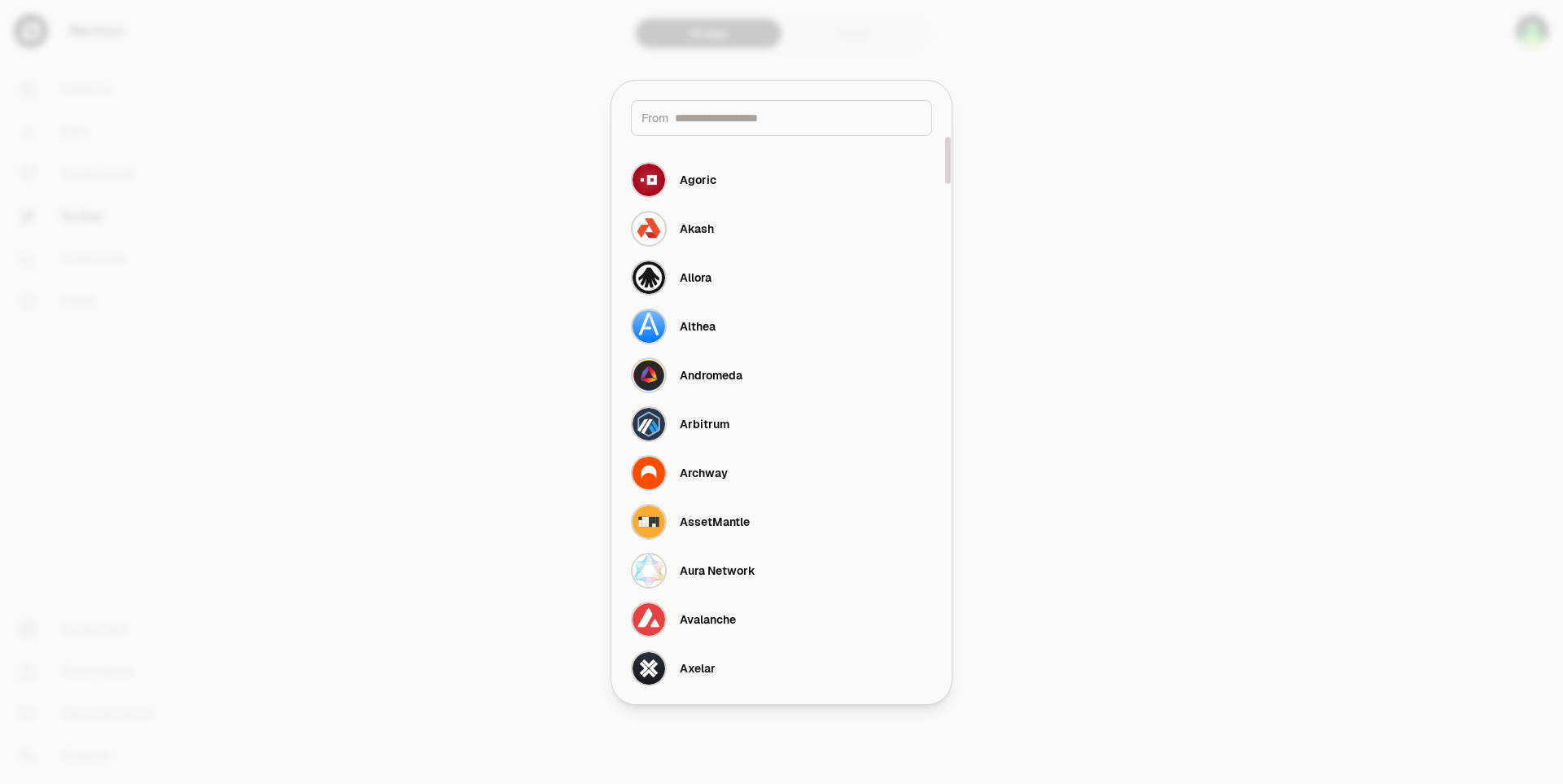
click at [1205, 289] on div at bounding box center [782, 392] width 1563 height 784
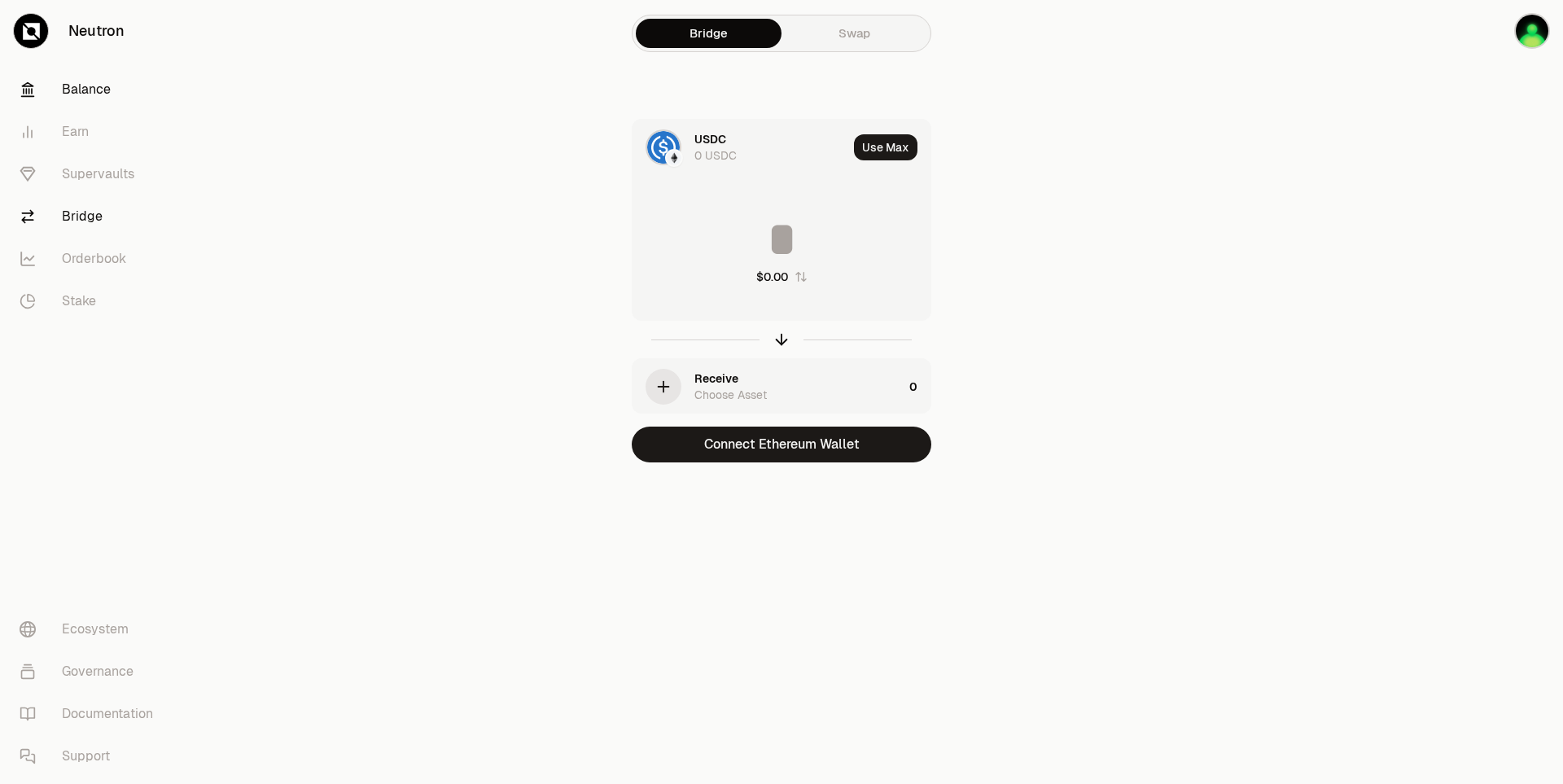
click at [73, 96] on link "Balance" at bounding box center [91, 90] width 169 height 42
